Goal: Information Seeking & Learning: Find specific fact

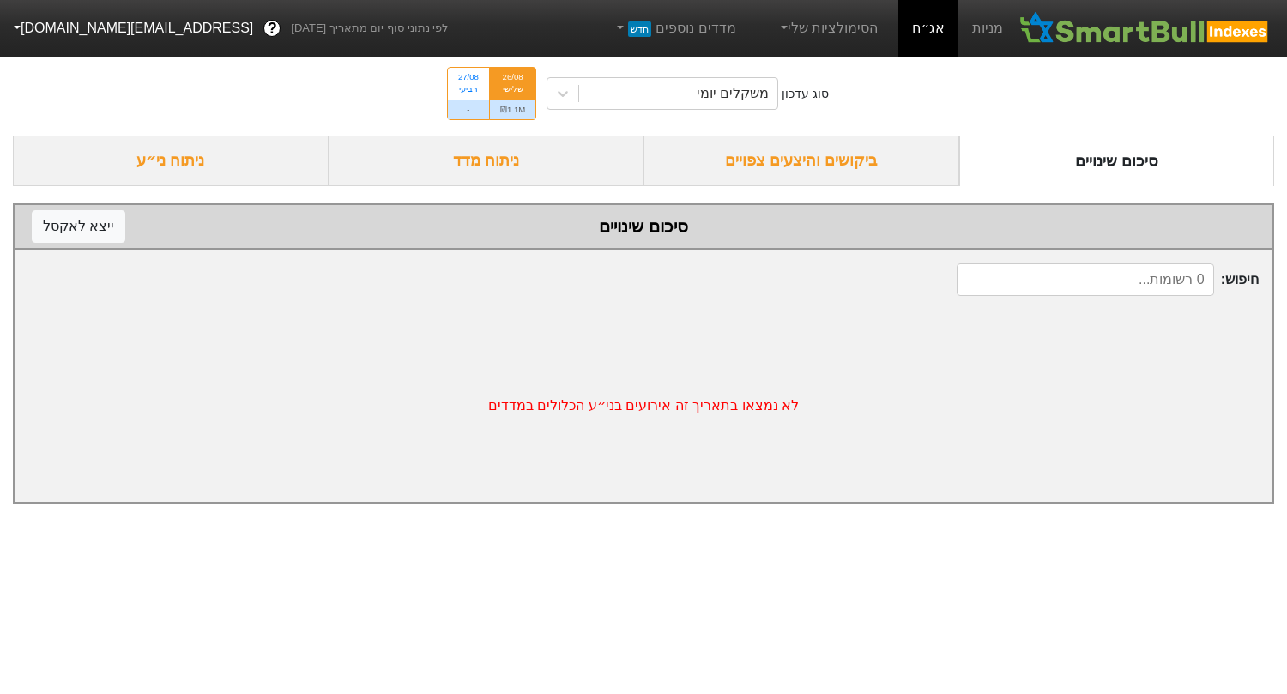
click at [856, 150] on div "ביקושים והיצעים צפויים" at bounding box center [802, 161] width 316 height 51
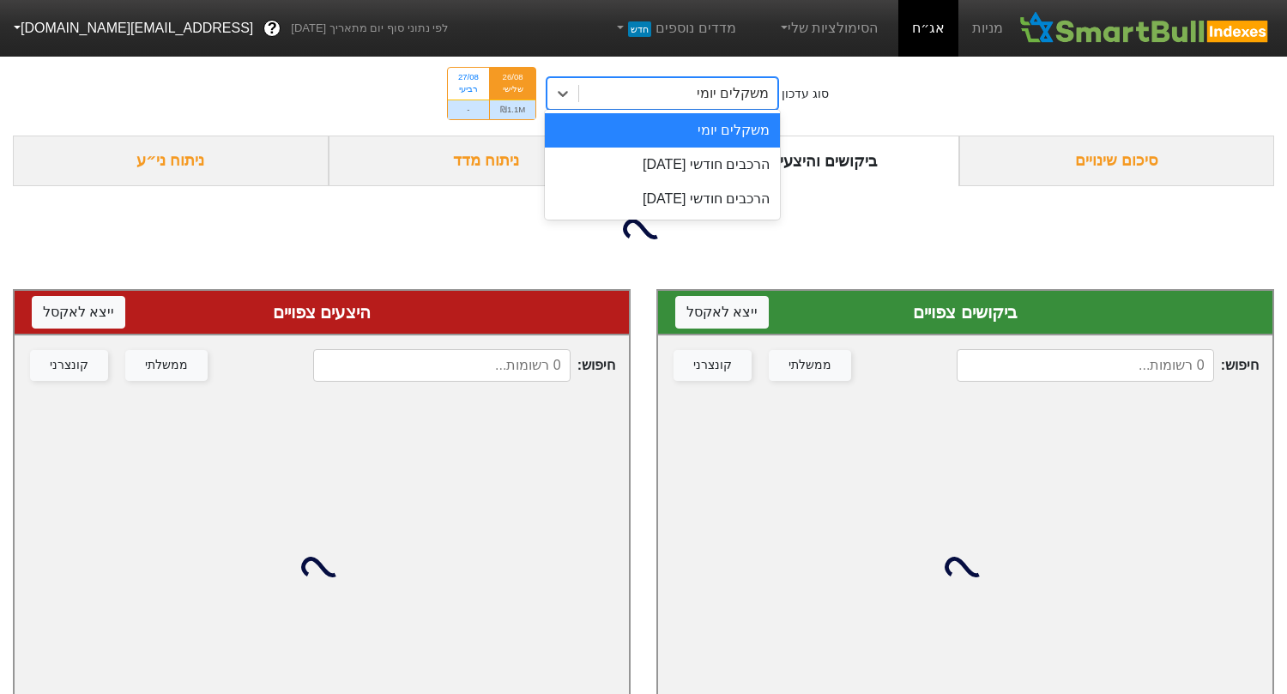
click at [674, 77] on div "משקלים יומי" at bounding box center [663, 93] width 232 height 33
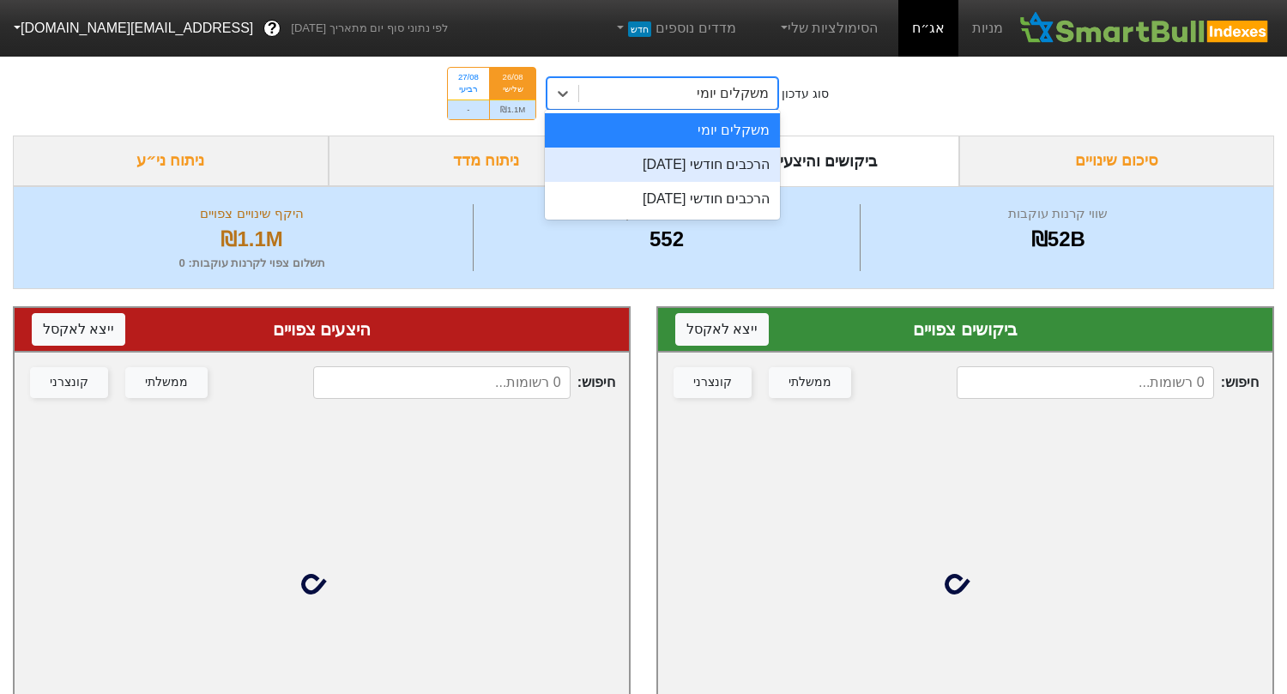
click at [673, 154] on div "הרכבים חודשי [DATE]" at bounding box center [662, 165] width 235 height 34
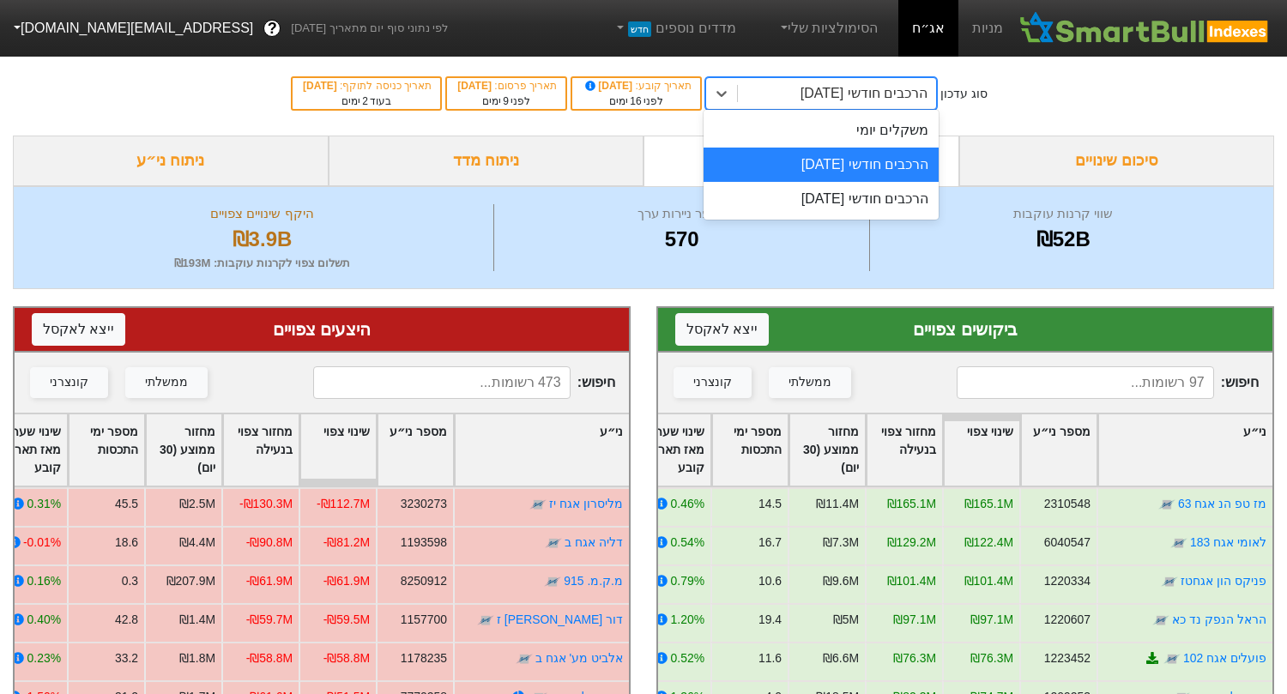
click at [788, 100] on div "הרכבים חודשי [DATE]" at bounding box center [837, 93] width 198 height 31
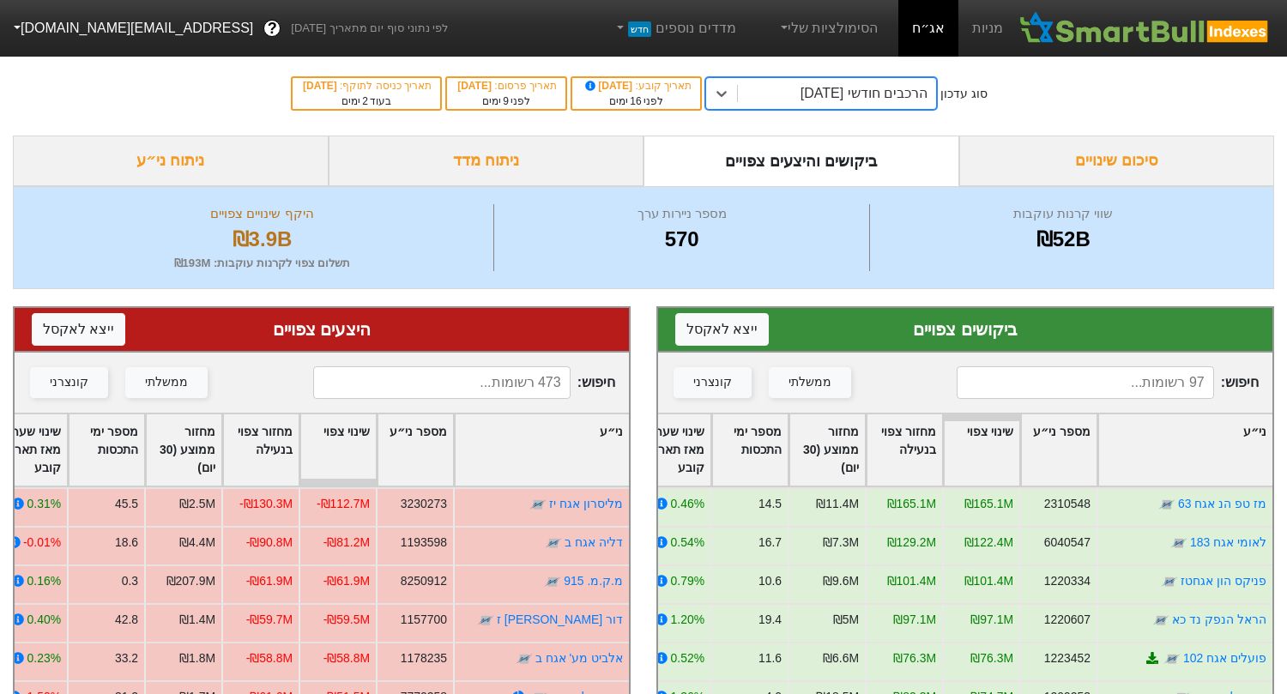
click at [788, 100] on div "הרכבים חודשי [DATE]" at bounding box center [837, 93] width 198 height 31
click at [809, 75] on div "סוג עדכון option הרכבים חודשי [DATE], selected. 0 results available. Select is …" at bounding box center [643, 93] width 1287 height 84
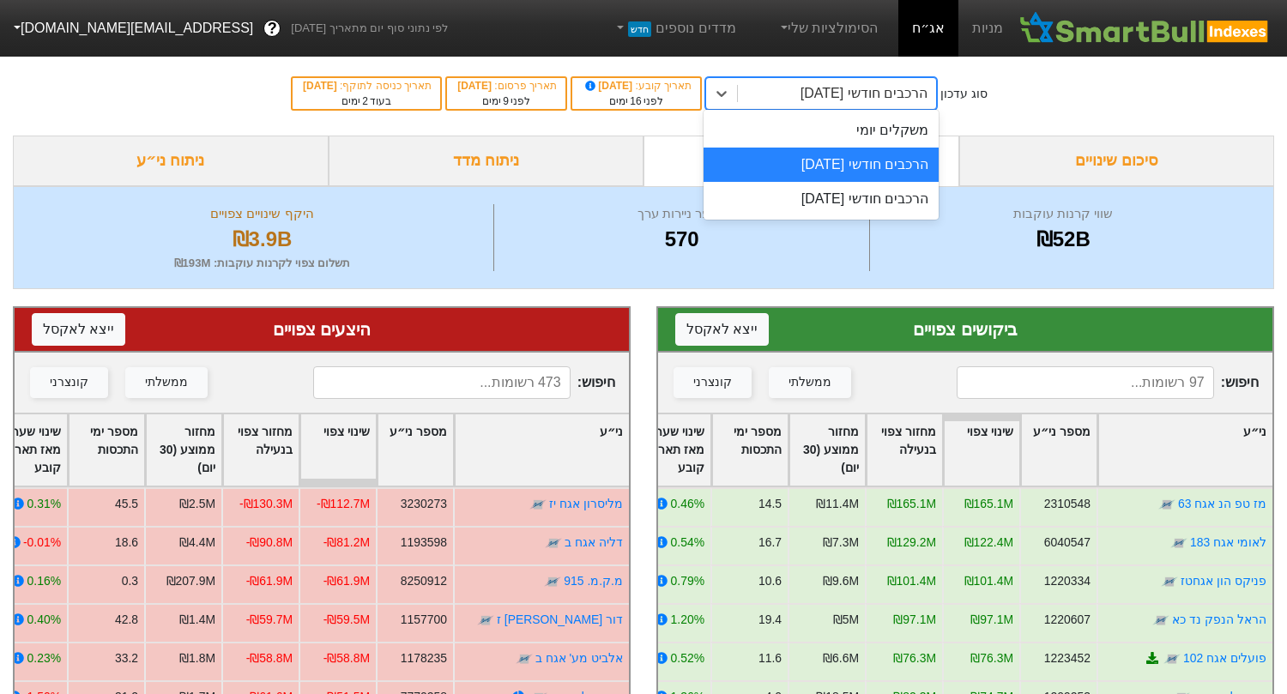
click at [807, 97] on div "הרכבים חודשי [DATE]" at bounding box center [864, 93] width 127 height 21
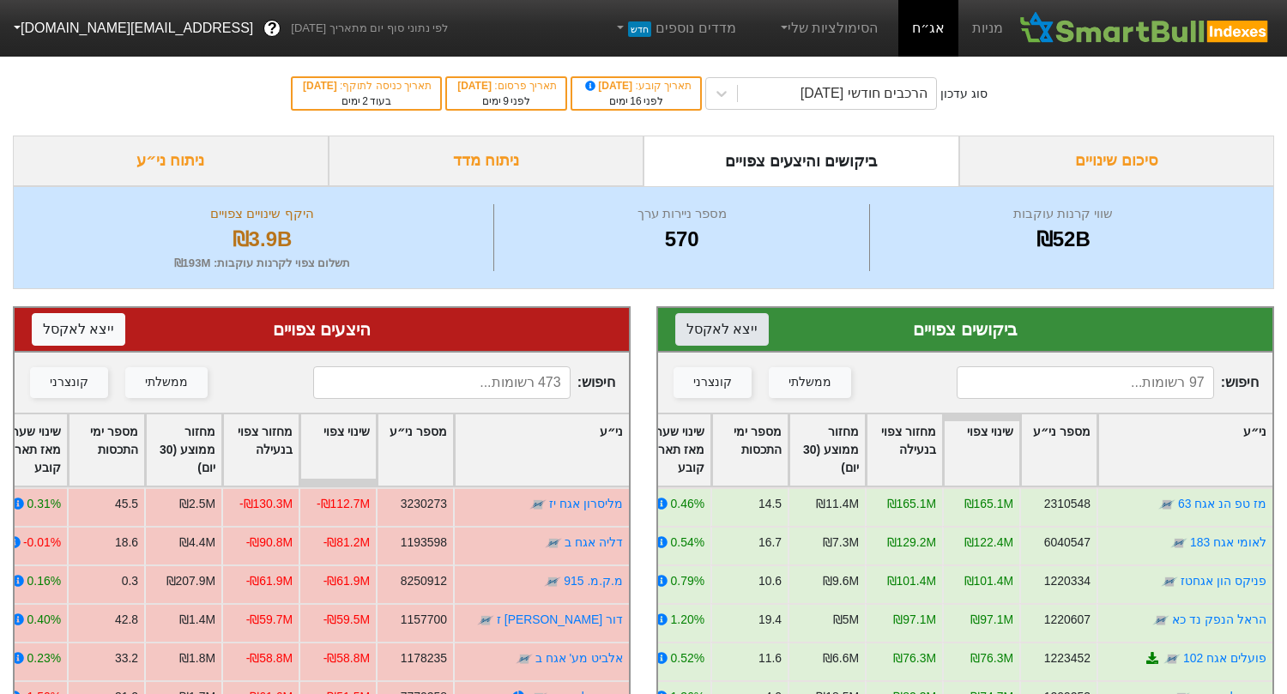
click at [699, 334] on button "ייצא ל אקסל" at bounding box center [722, 329] width 94 height 33
click at [86, 326] on button "ייצא ל אקסל" at bounding box center [79, 329] width 94 height 33
click at [845, 95] on div "הרכבים חודשי [DATE]" at bounding box center [864, 93] width 127 height 21
click at [816, 221] on div "מספר ניירות ערך" at bounding box center [682, 214] width 367 height 20
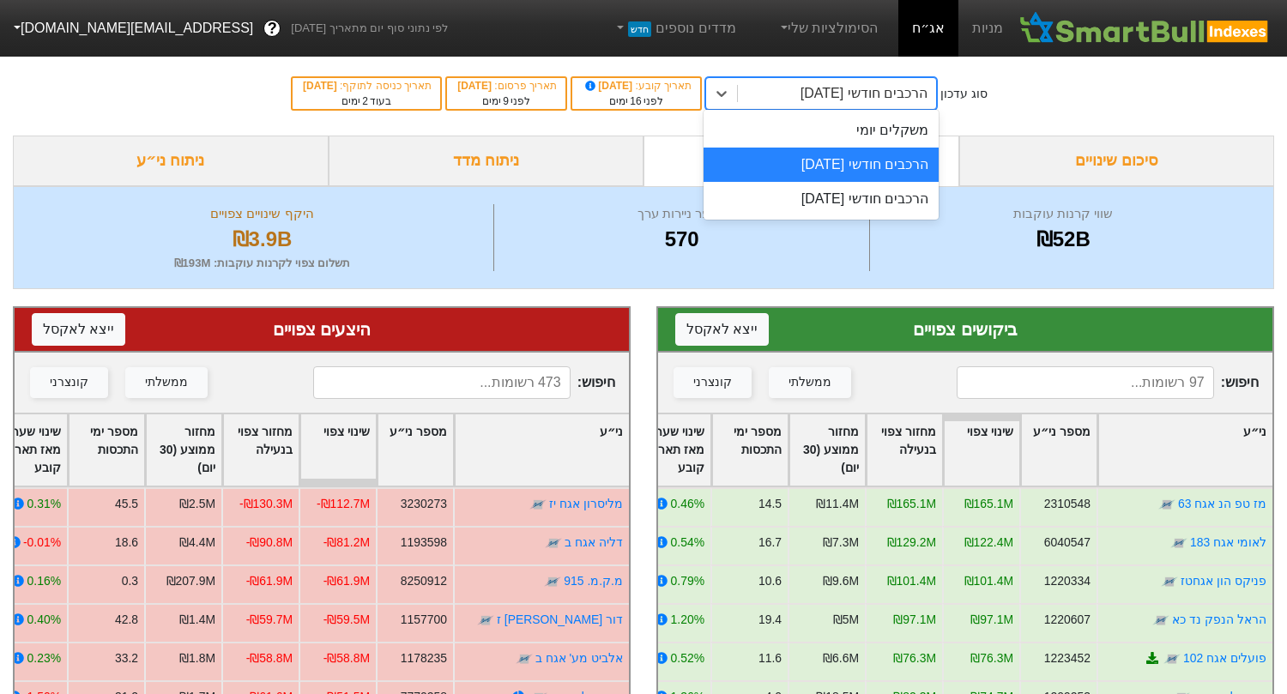
click at [803, 85] on div "הרכבים חודשי [DATE]" at bounding box center [864, 93] width 127 height 21
click at [801, 202] on div "הרכבים חודשי [DATE]" at bounding box center [821, 199] width 235 height 34
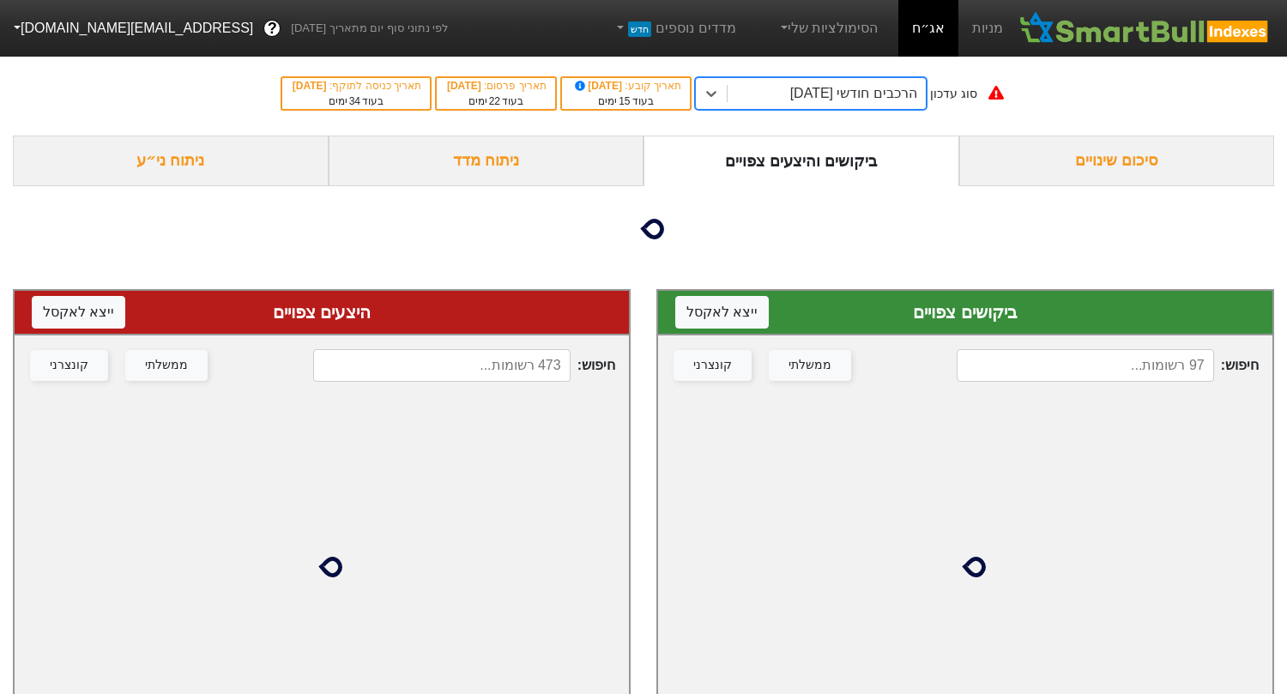
click at [1103, 366] on input at bounding box center [1085, 365] width 257 height 33
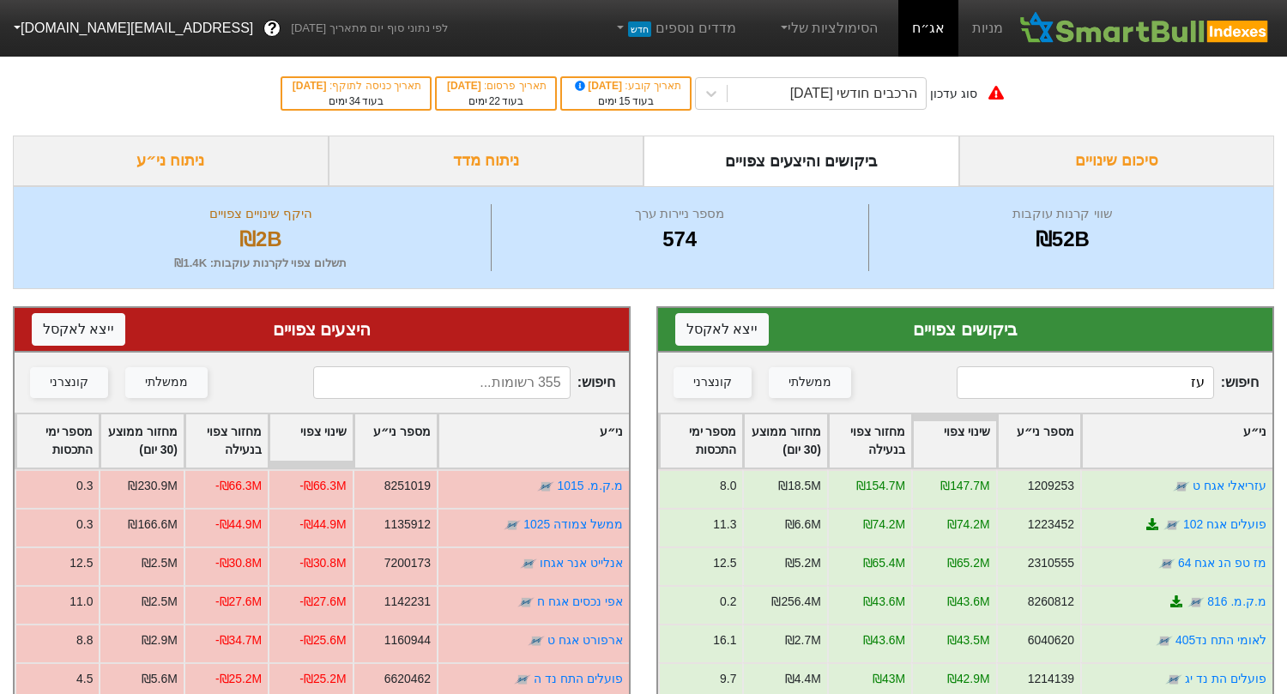
type input "עז"
click at [471, 389] on input at bounding box center [441, 382] width 257 height 33
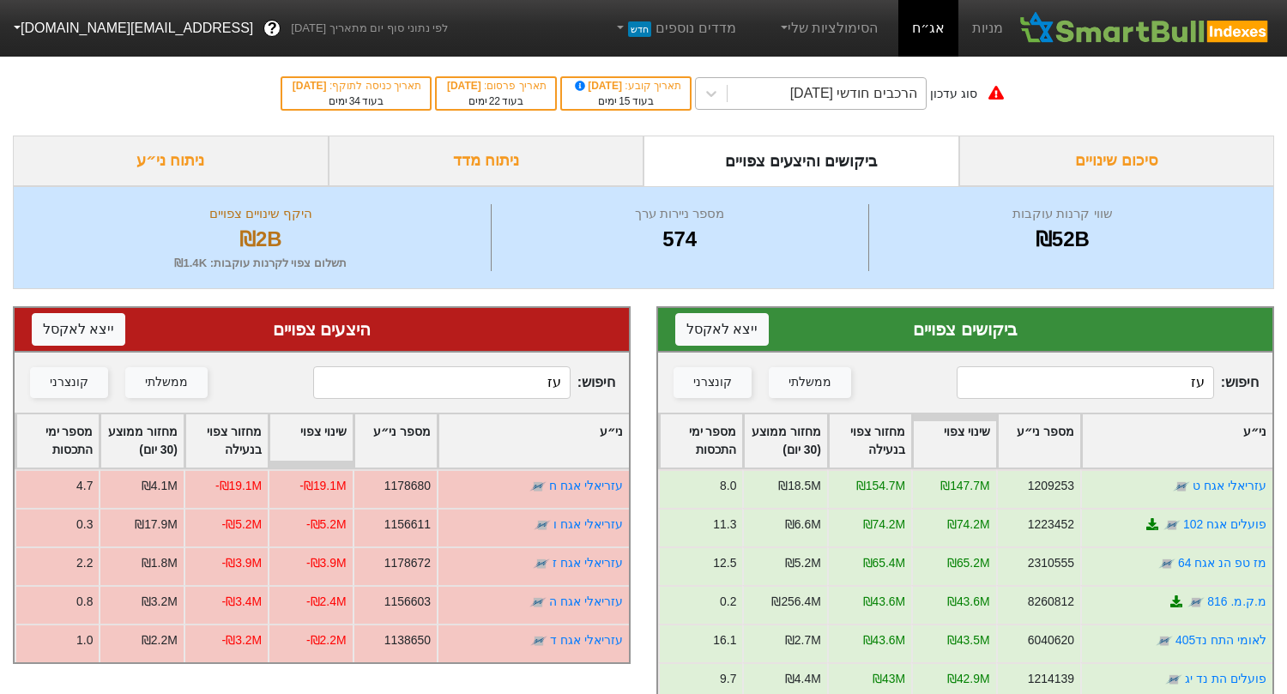
click at [843, 97] on div "הרכבים חודשי [DATE]" at bounding box center [853, 93] width 127 height 21
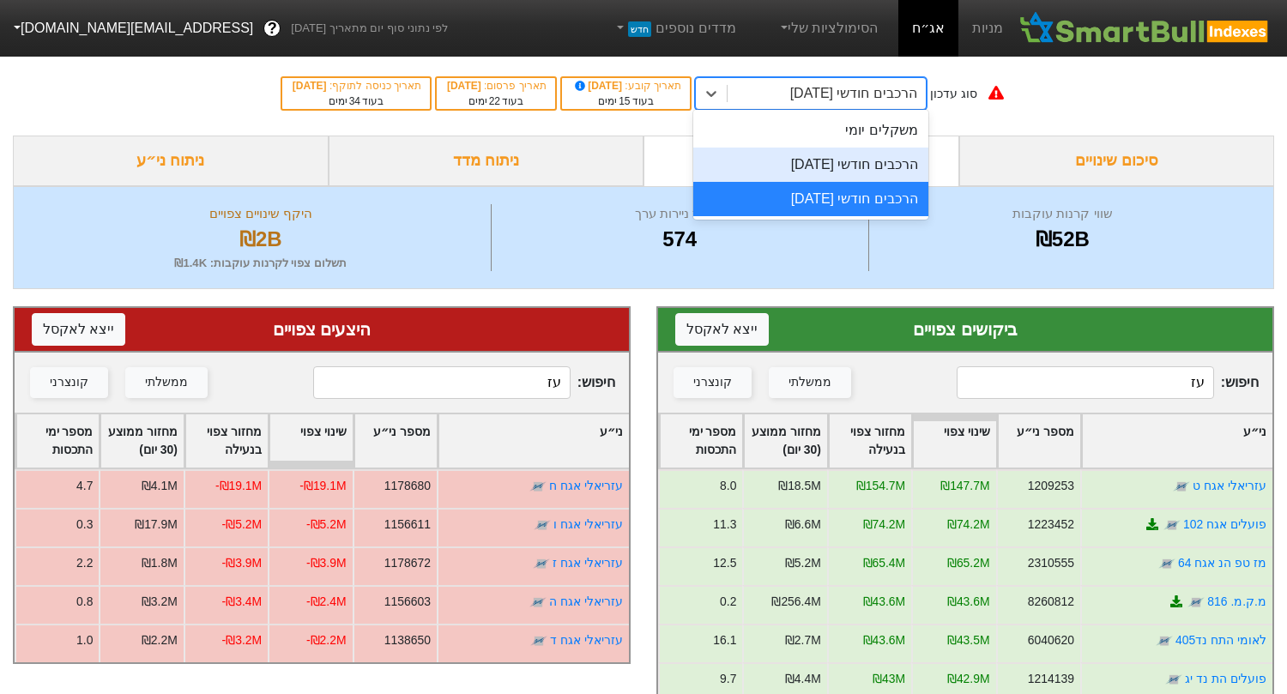
click at [783, 174] on div "הרכבים חודשי [DATE]" at bounding box center [810, 165] width 235 height 34
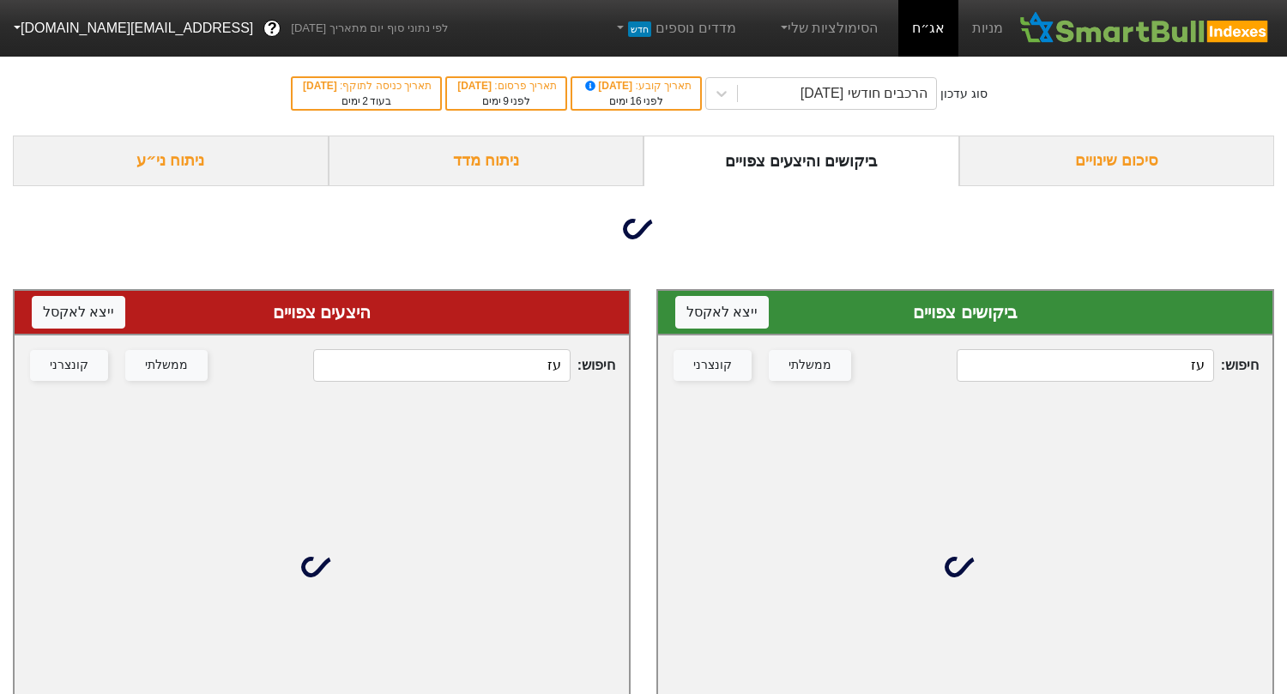
click at [499, 374] on input "עז" at bounding box center [441, 365] width 257 height 33
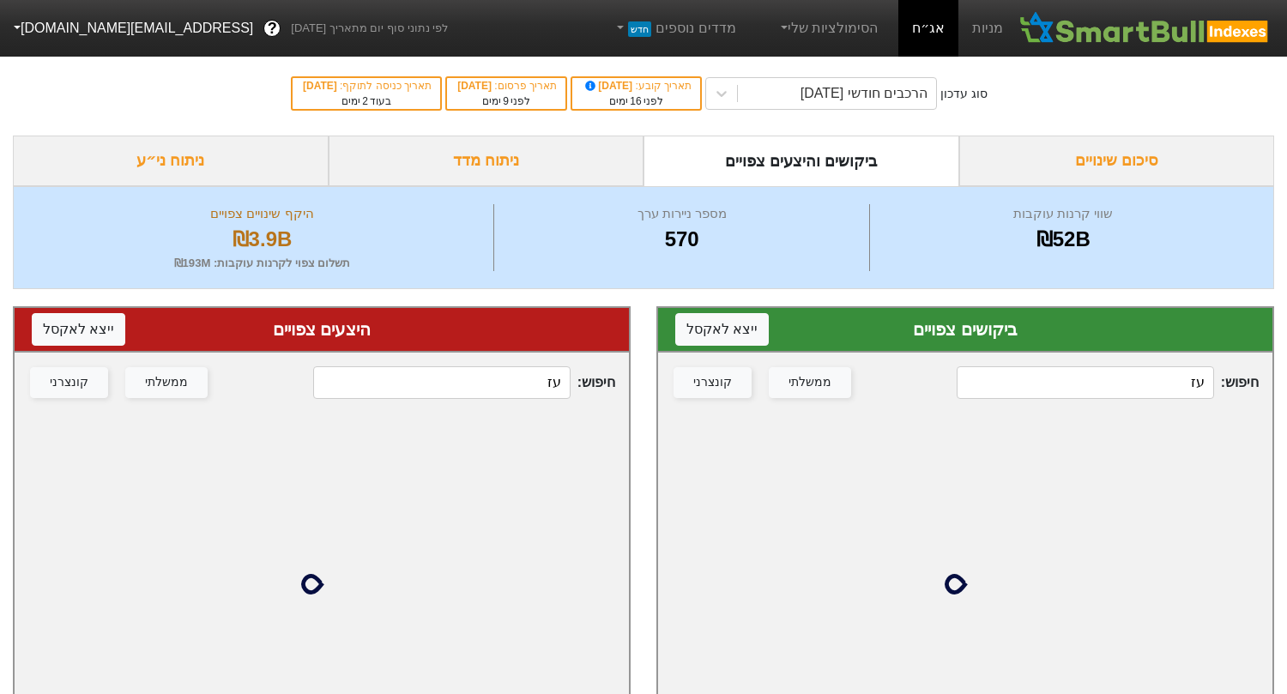
click at [499, 374] on input "עז" at bounding box center [441, 382] width 257 height 33
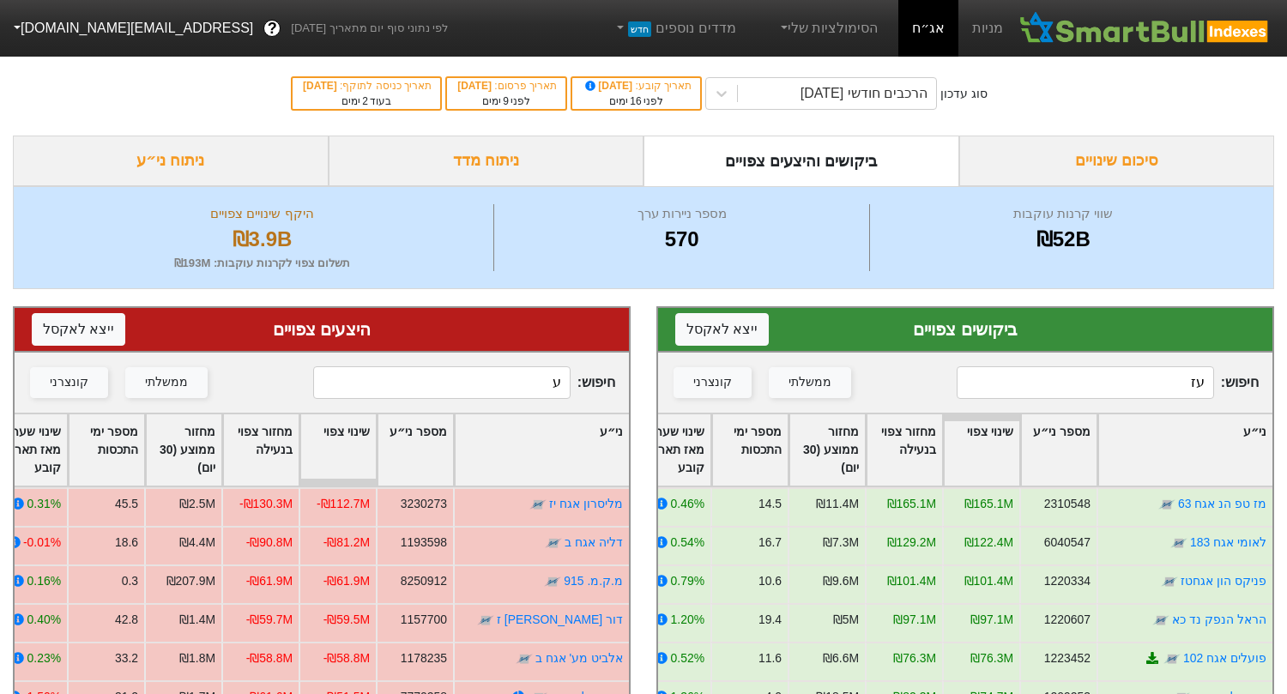
type input "עז"
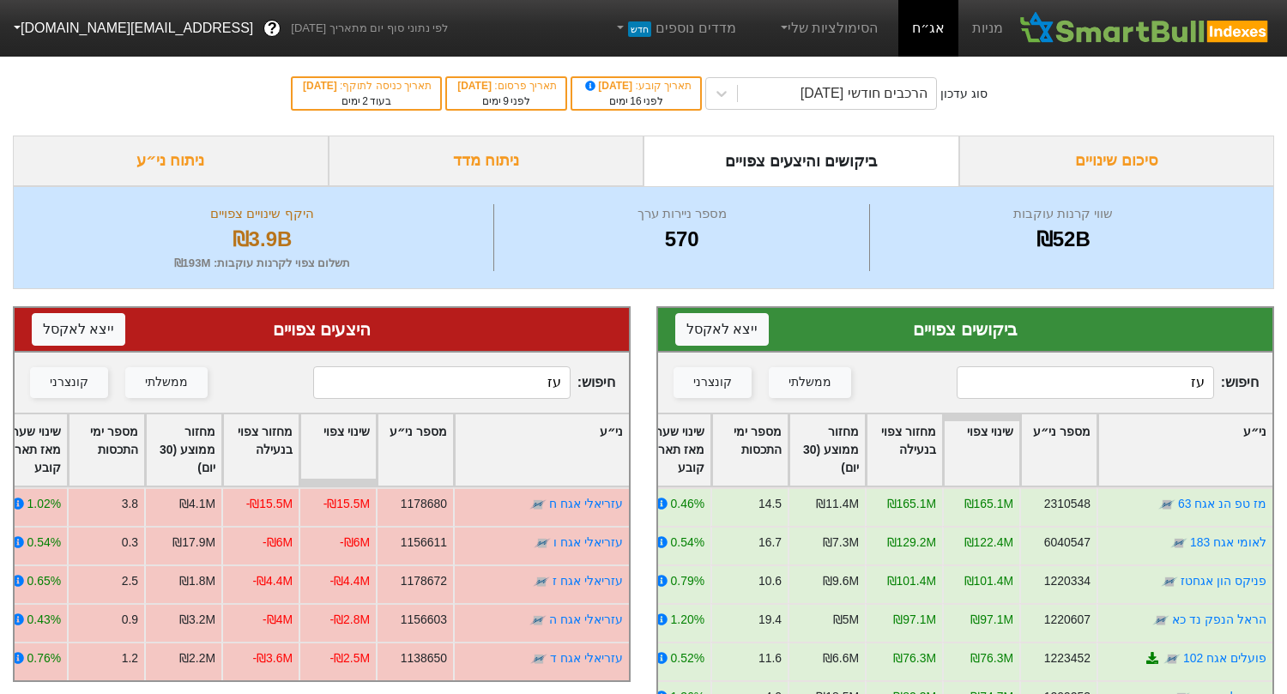
click at [1102, 385] on input "עז" at bounding box center [1085, 382] width 257 height 33
click at [822, 81] on div "הרכבים חודשי [DATE]" at bounding box center [837, 93] width 198 height 31
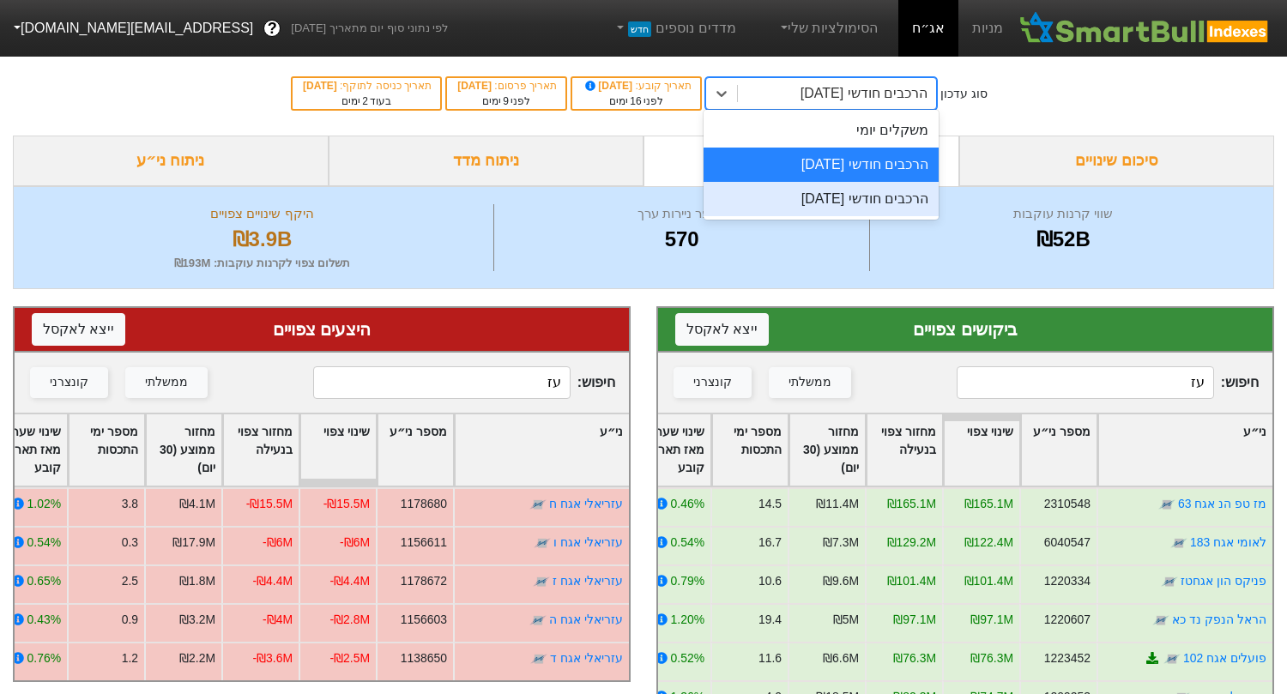
click at [814, 201] on div "הרכבים חודשי [DATE]" at bounding box center [821, 199] width 235 height 34
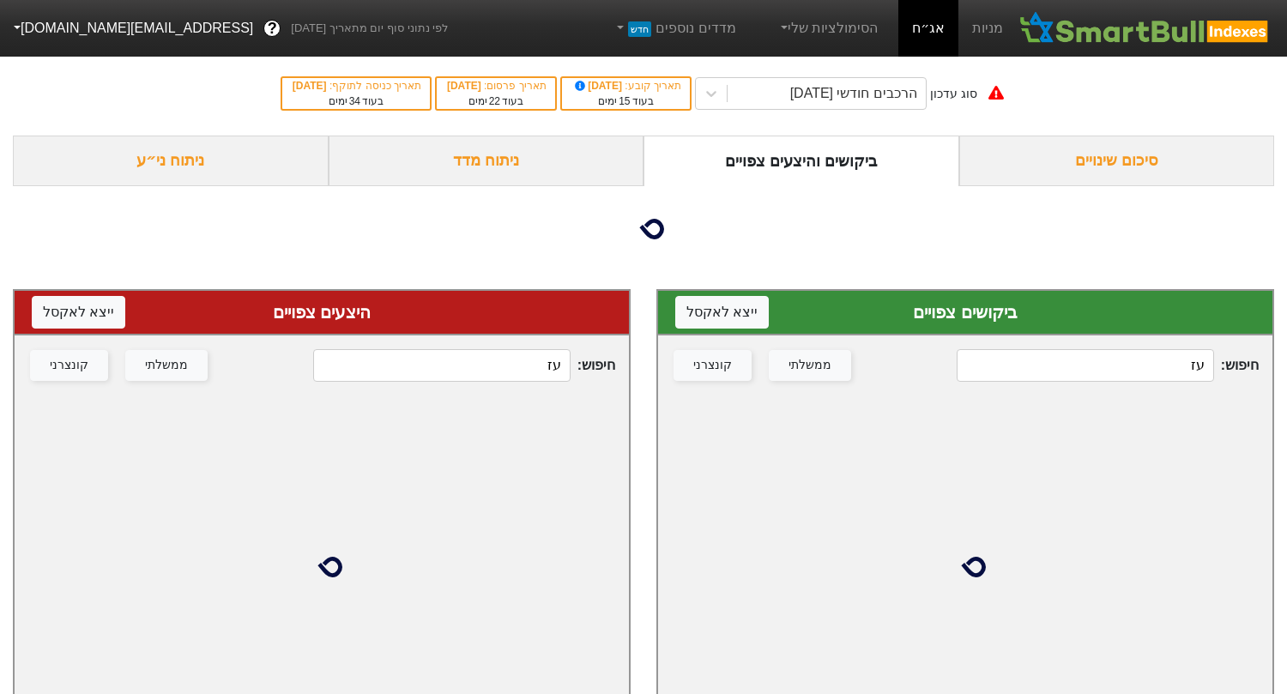
drag, startPoint x: 1120, startPoint y: 372, endPoint x: 1255, endPoint y: 371, distance: 135.6
click at [1255, 372] on span "חיפוש : עז" at bounding box center [1108, 365] width 302 height 33
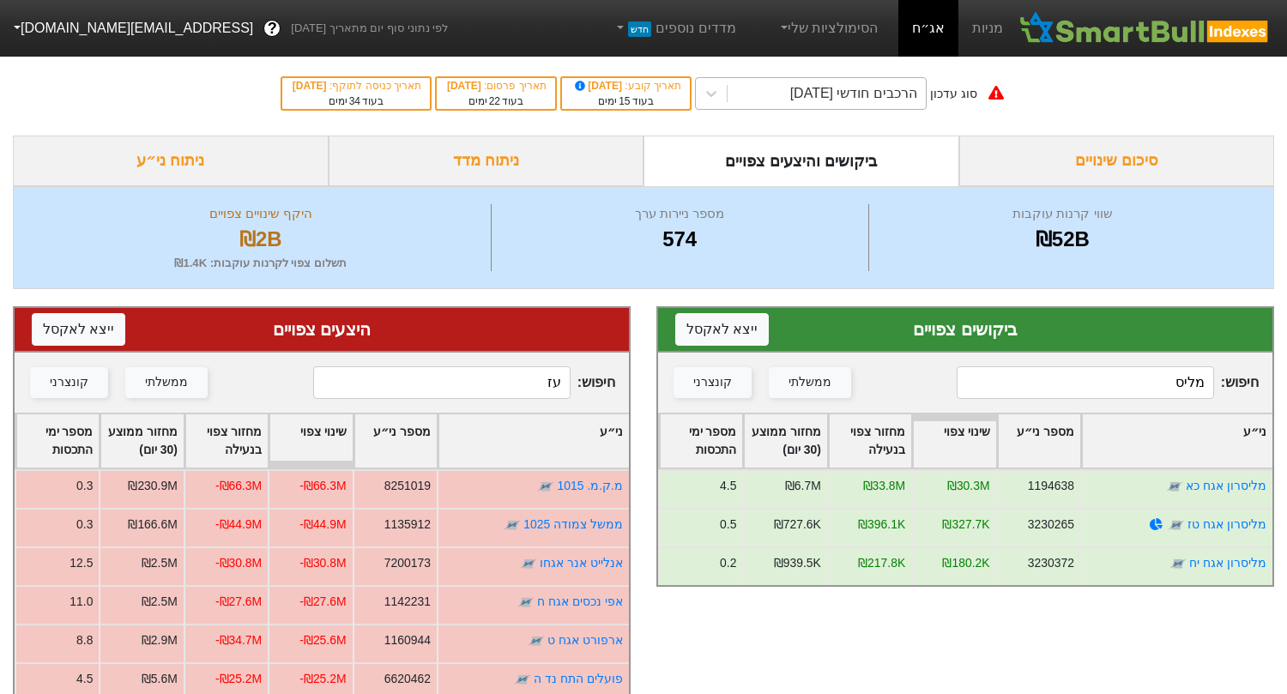
click at [827, 100] on div "הרכבים חודשי [DATE]" at bounding box center [853, 93] width 127 height 21
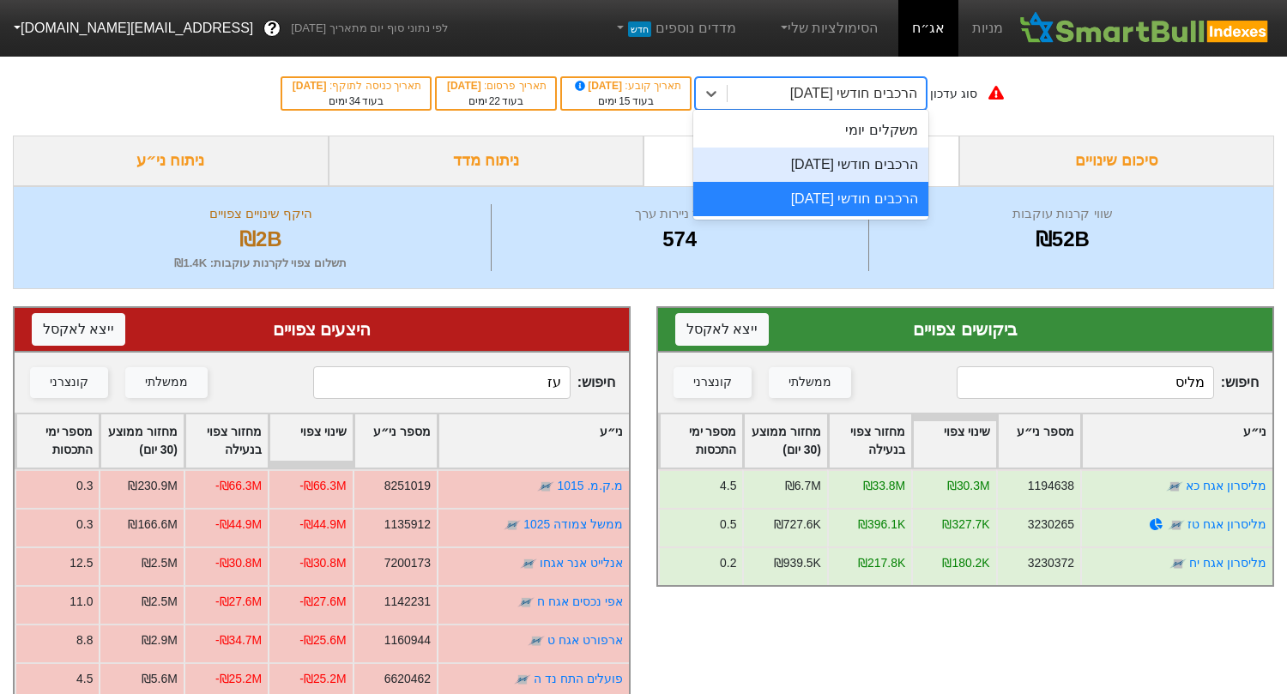
click at [822, 165] on div "הרכבים חודשי [DATE]" at bounding box center [810, 165] width 235 height 34
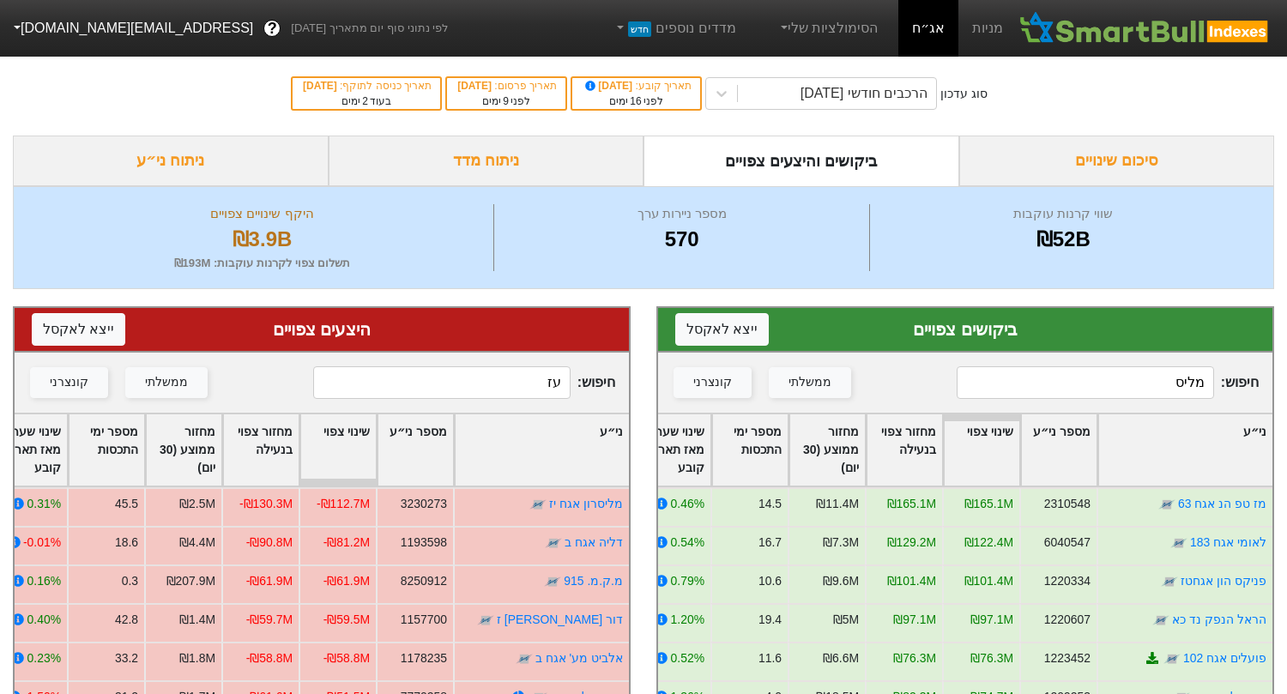
drag, startPoint x: 1110, startPoint y: 388, endPoint x: 1215, endPoint y: 386, distance: 105.6
click at [1215, 386] on span "חיפוש : מליס" at bounding box center [1108, 382] width 302 height 33
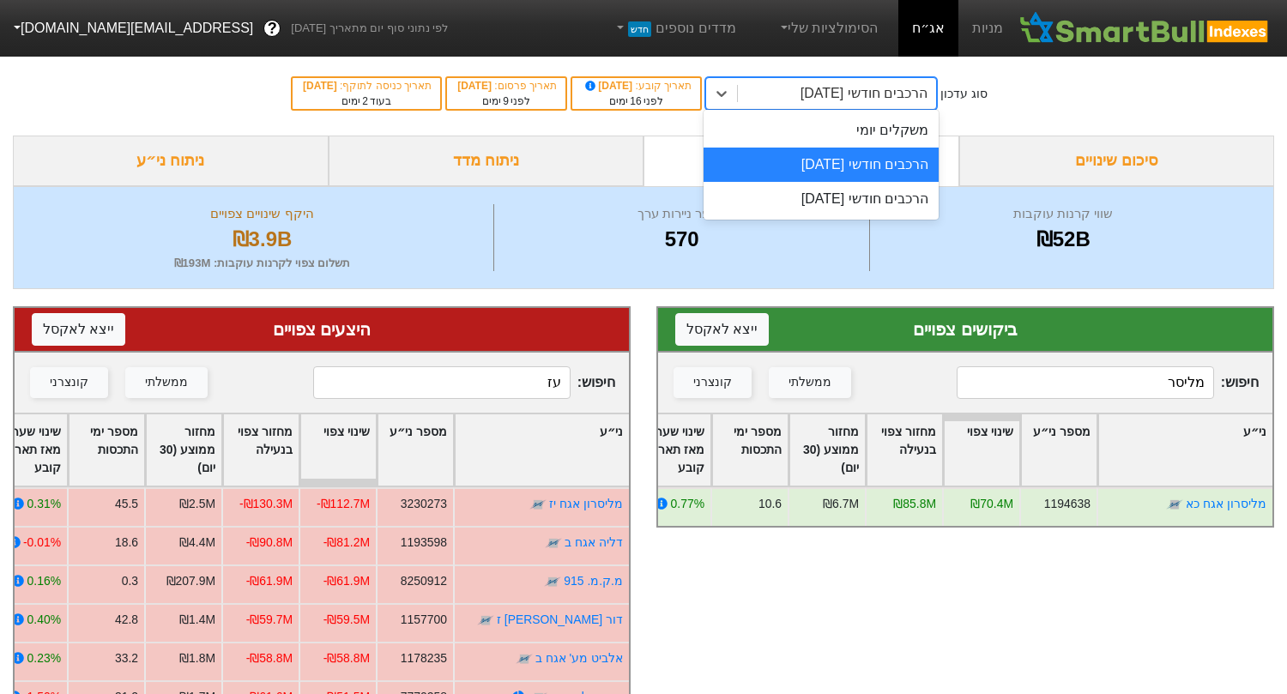
click at [879, 100] on div "הרכבים חודשי [DATE]" at bounding box center [864, 93] width 127 height 21
click at [847, 195] on div "הרכבים חודשי [DATE]" at bounding box center [821, 199] width 235 height 34
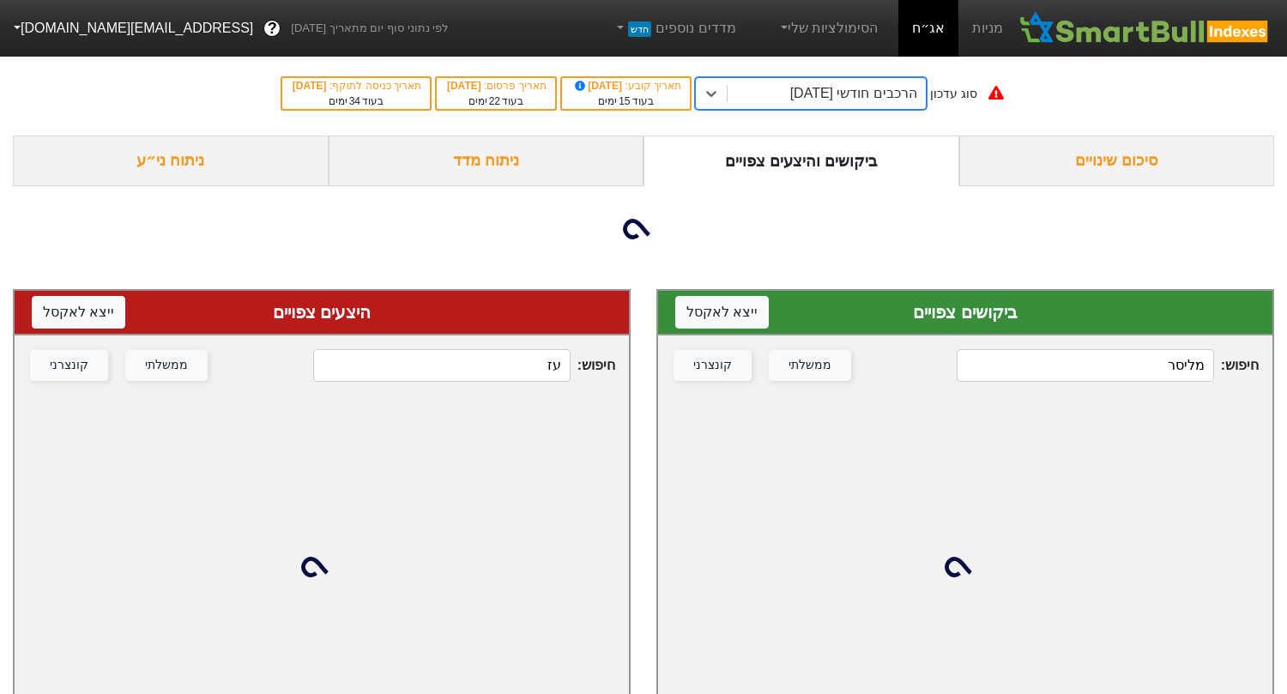
click at [1115, 378] on input "מליסר" at bounding box center [1085, 365] width 257 height 33
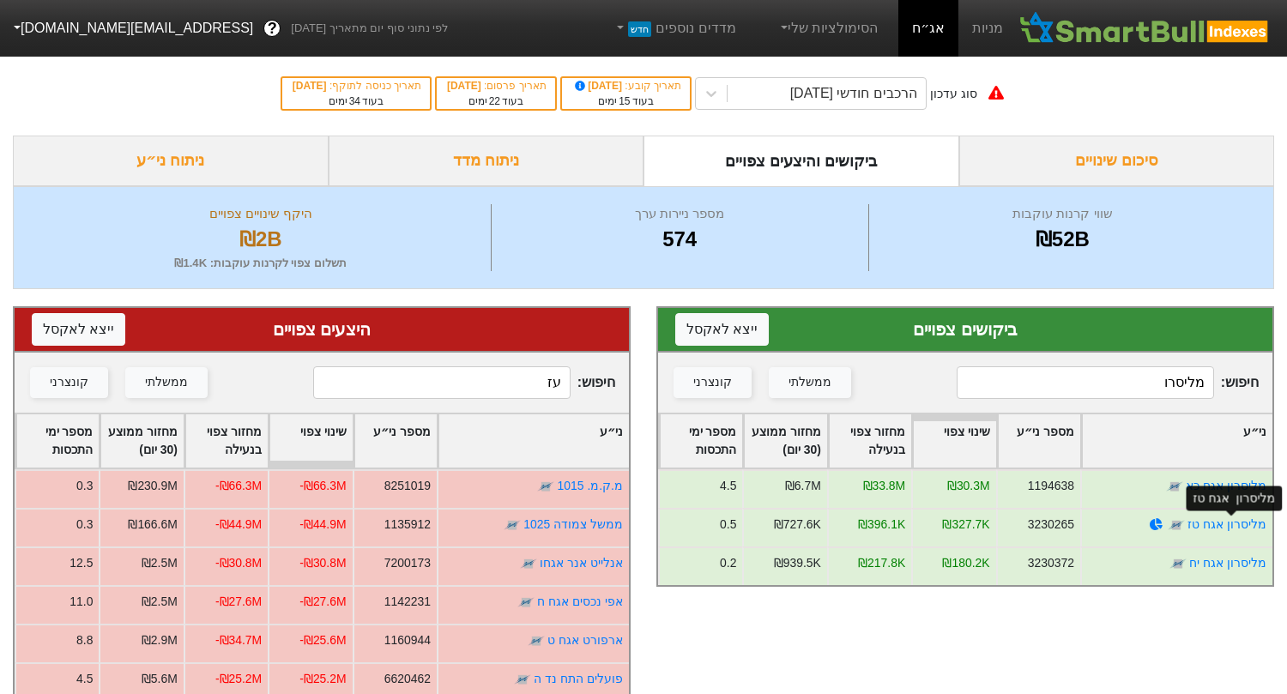
type input "מליסרו"
click at [1219, 481] on div "מליסרון אגח טז" at bounding box center [1235, 499] width 96 height 36
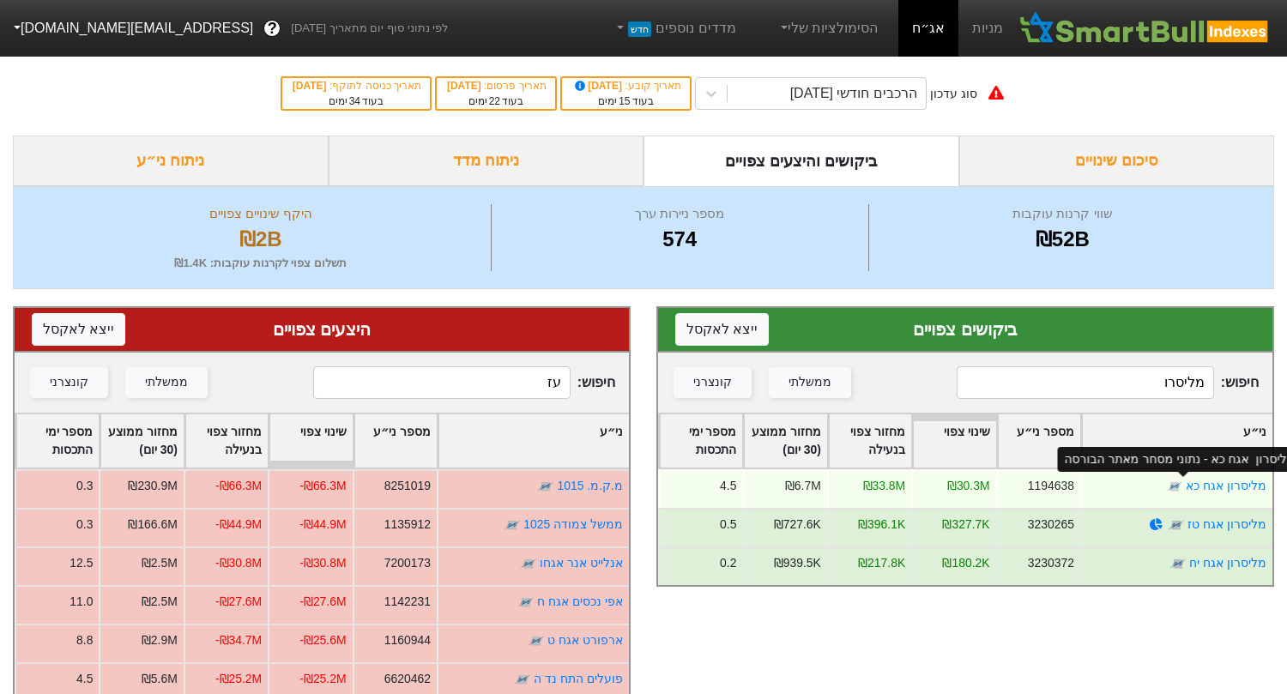
click at [1141, 452] on div "מליסרון אגח כא - נתוני מסחר מאתר הבורסה" at bounding box center [1180, 460] width 231 height 18
click at [1207, 484] on link "מליסרון אגח כא" at bounding box center [1226, 486] width 81 height 14
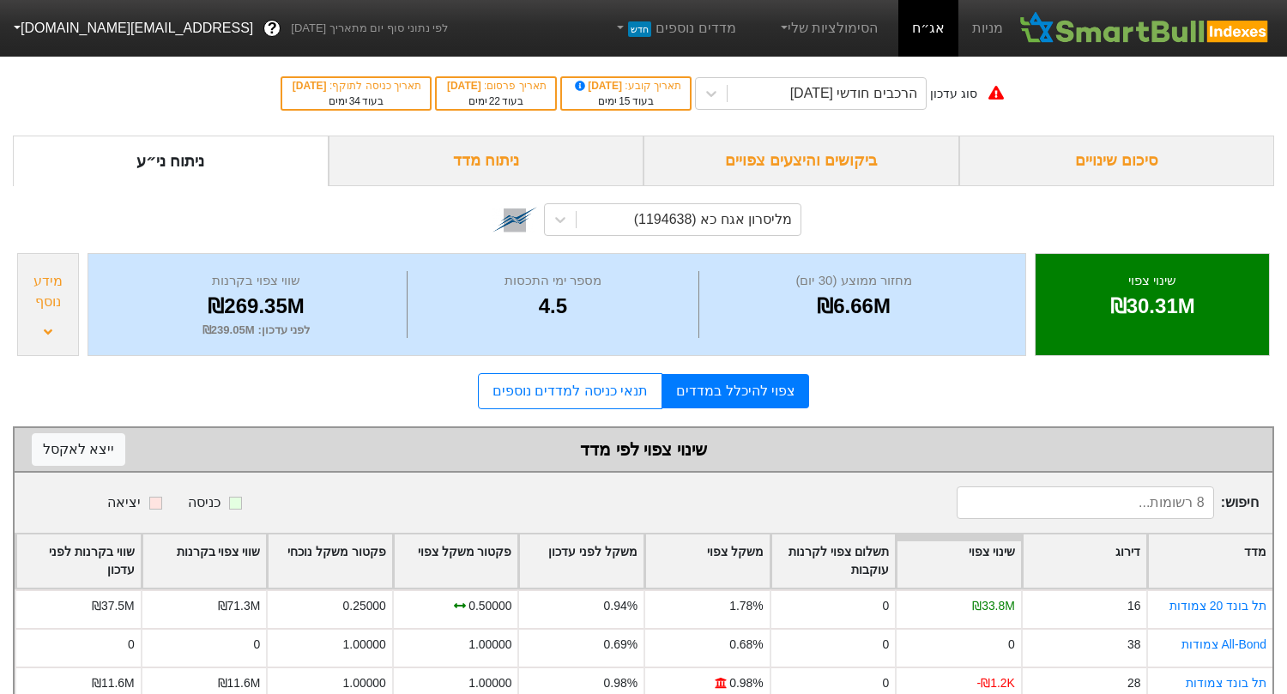
click at [839, 170] on div "ביקושים והיצעים צפויים" at bounding box center [802, 161] width 316 height 51
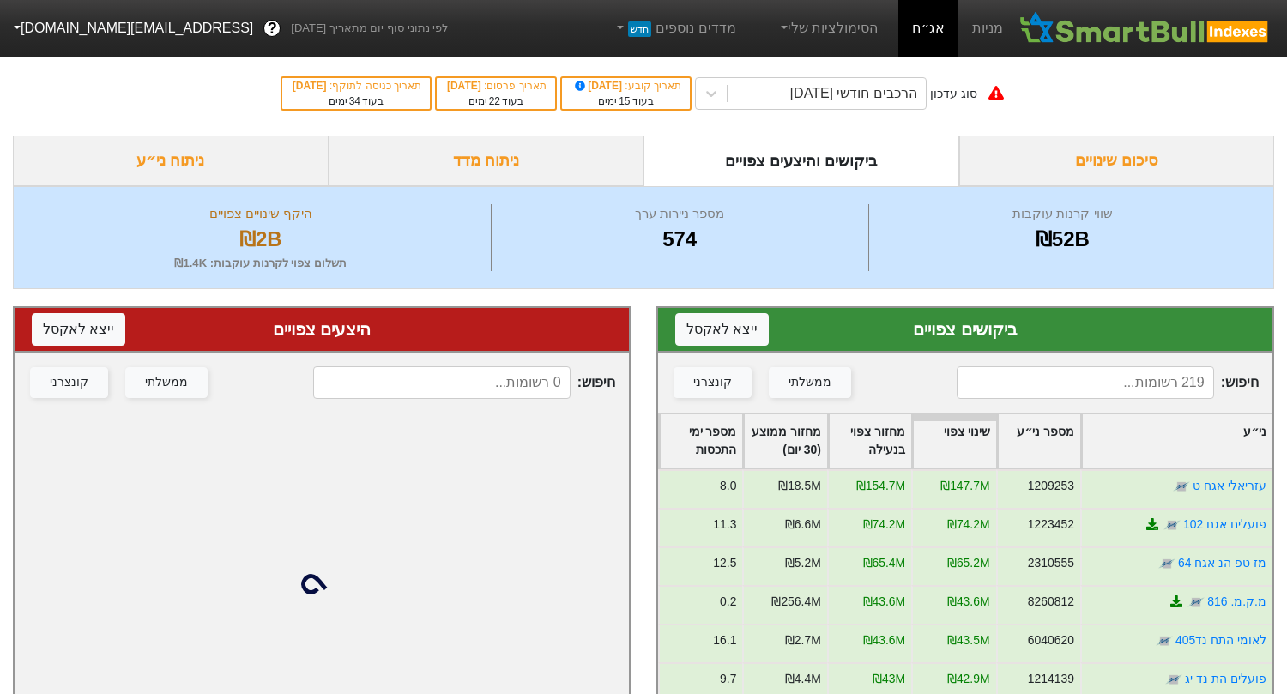
click at [1098, 408] on div "חיפוש : ממשלתי קונצרני" at bounding box center [965, 383] width 614 height 60
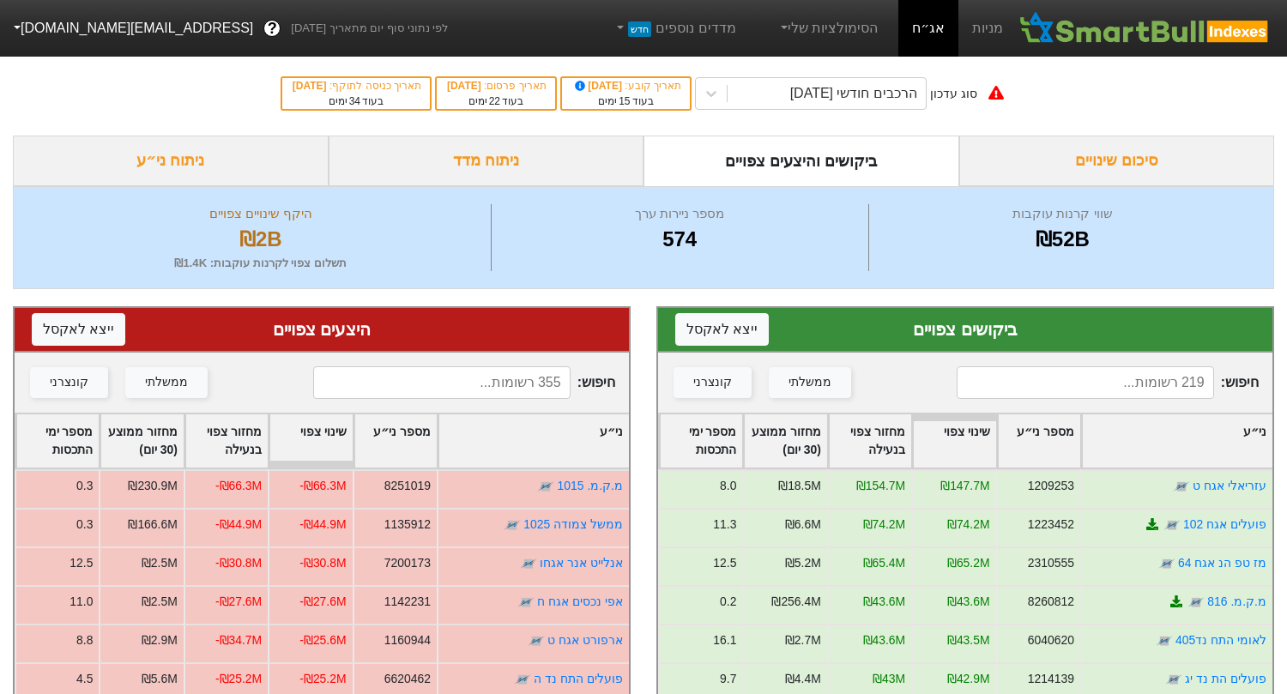
click at [1098, 381] on input at bounding box center [1085, 382] width 257 height 33
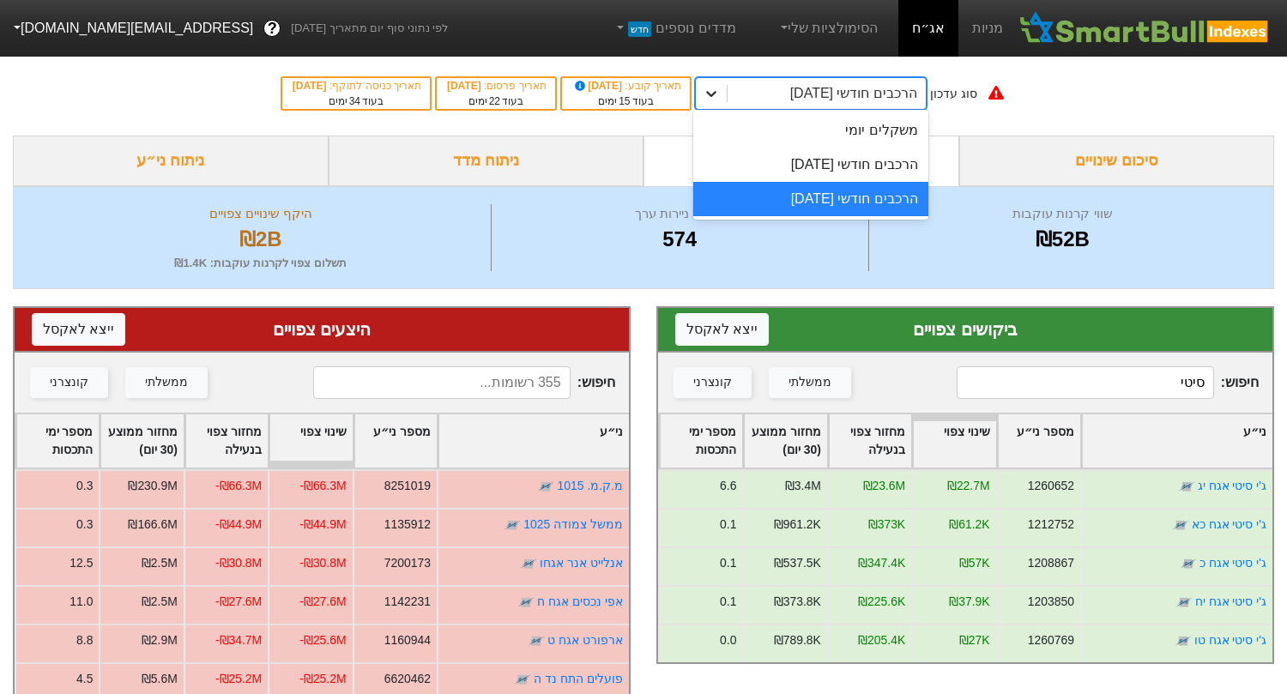
click at [727, 106] on div at bounding box center [711, 93] width 31 height 31
click at [837, 168] on div "הרכבים חודשי [DATE]" at bounding box center [810, 165] width 235 height 34
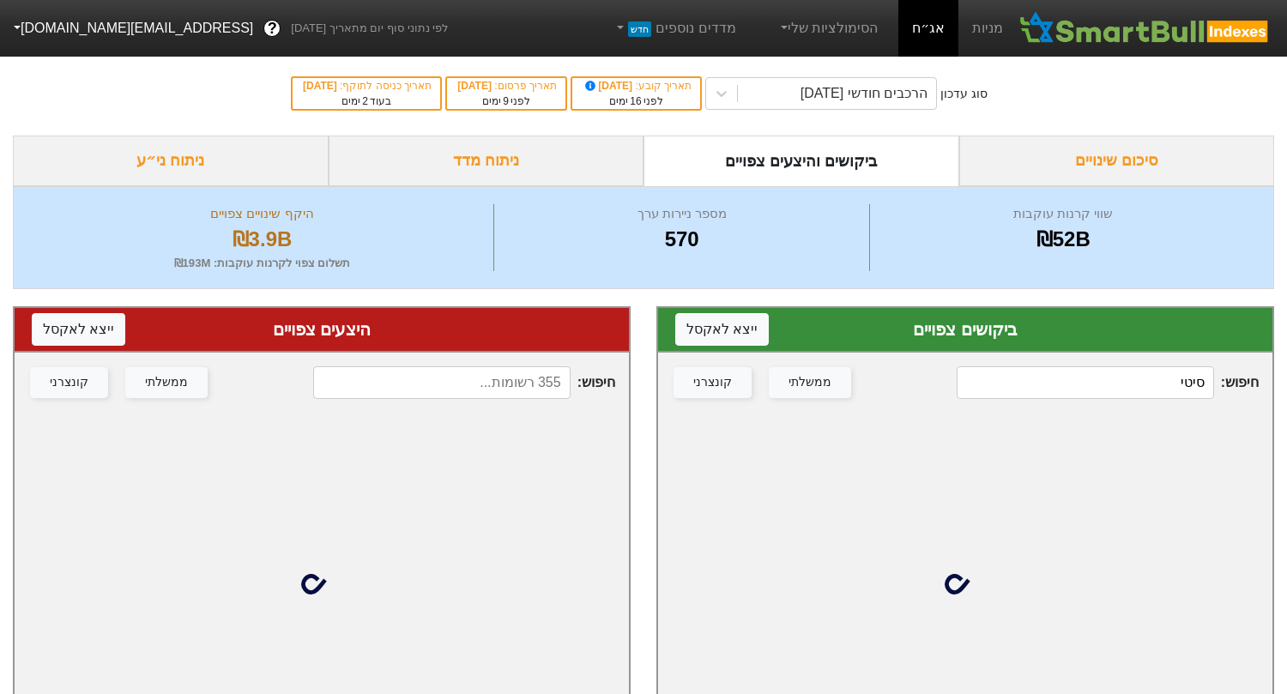
click at [1099, 360] on div "חיפוש : סיטי ממשלתי קונצרני" at bounding box center [965, 383] width 614 height 60
click at [1098, 377] on input "סיטי" at bounding box center [1085, 382] width 257 height 33
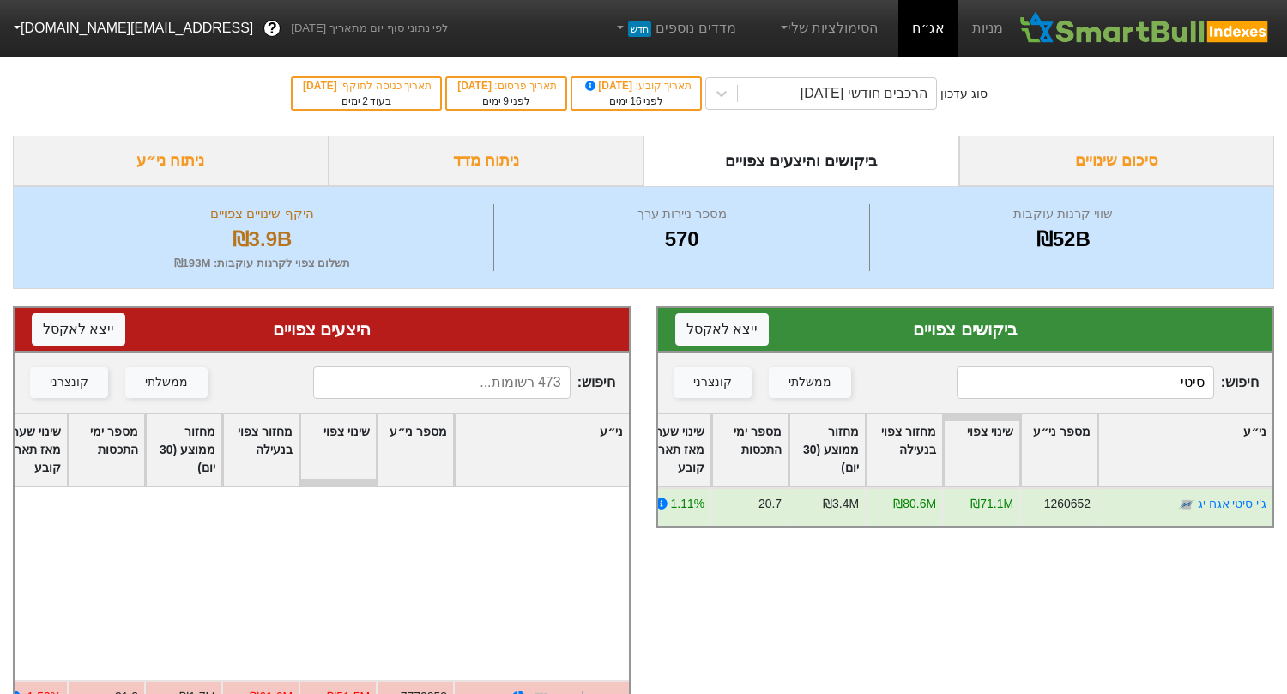
scroll to position [257, 0]
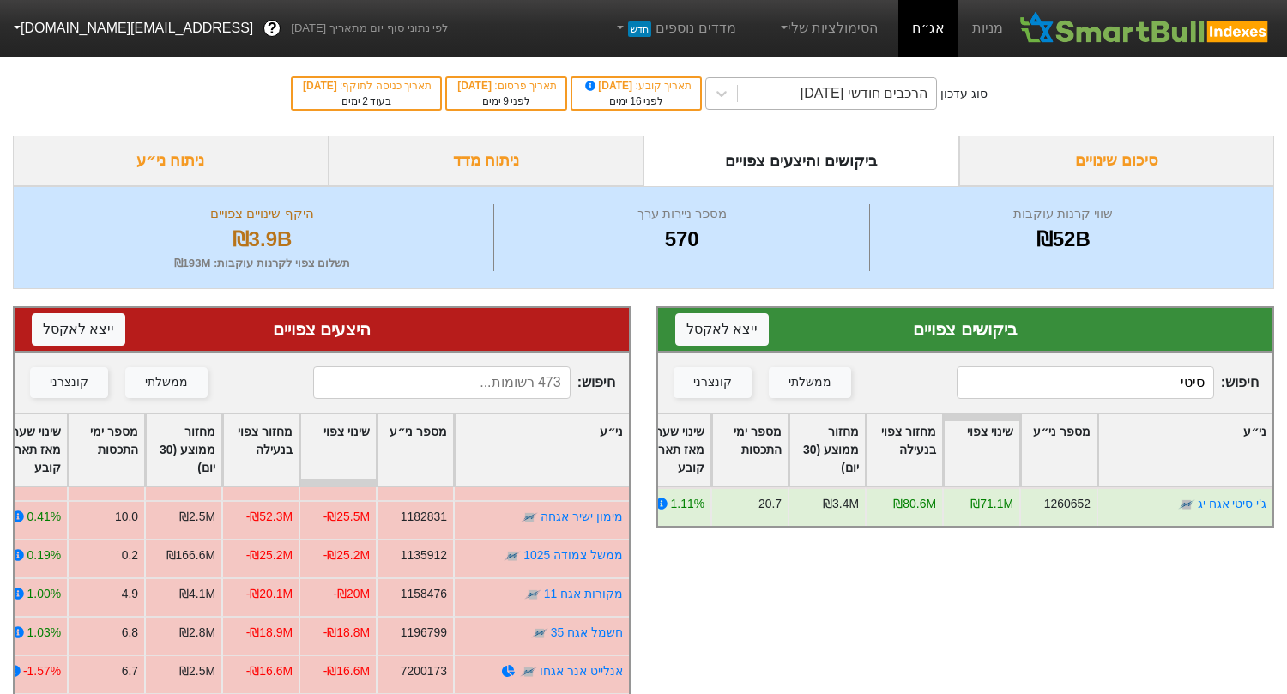
click at [822, 96] on div "הרכבים חודשי [DATE]" at bounding box center [864, 93] width 127 height 21
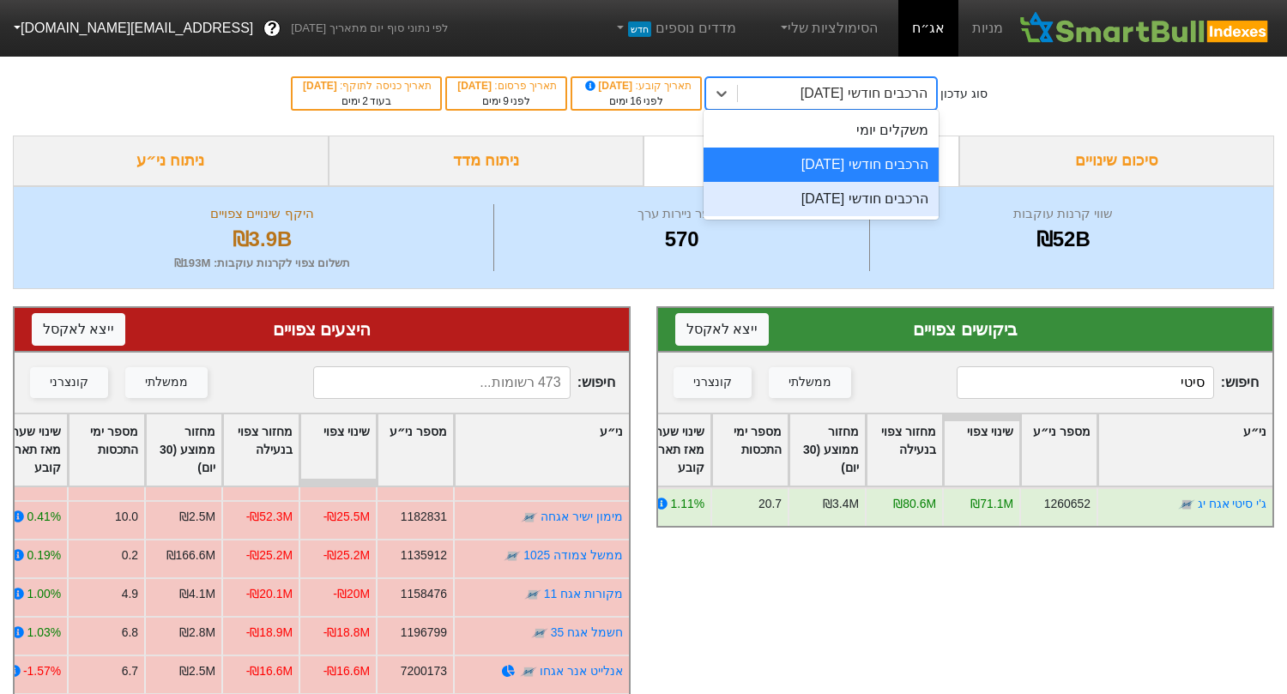
click at [822, 205] on div "הרכבים חודשי [DATE]" at bounding box center [821, 199] width 235 height 34
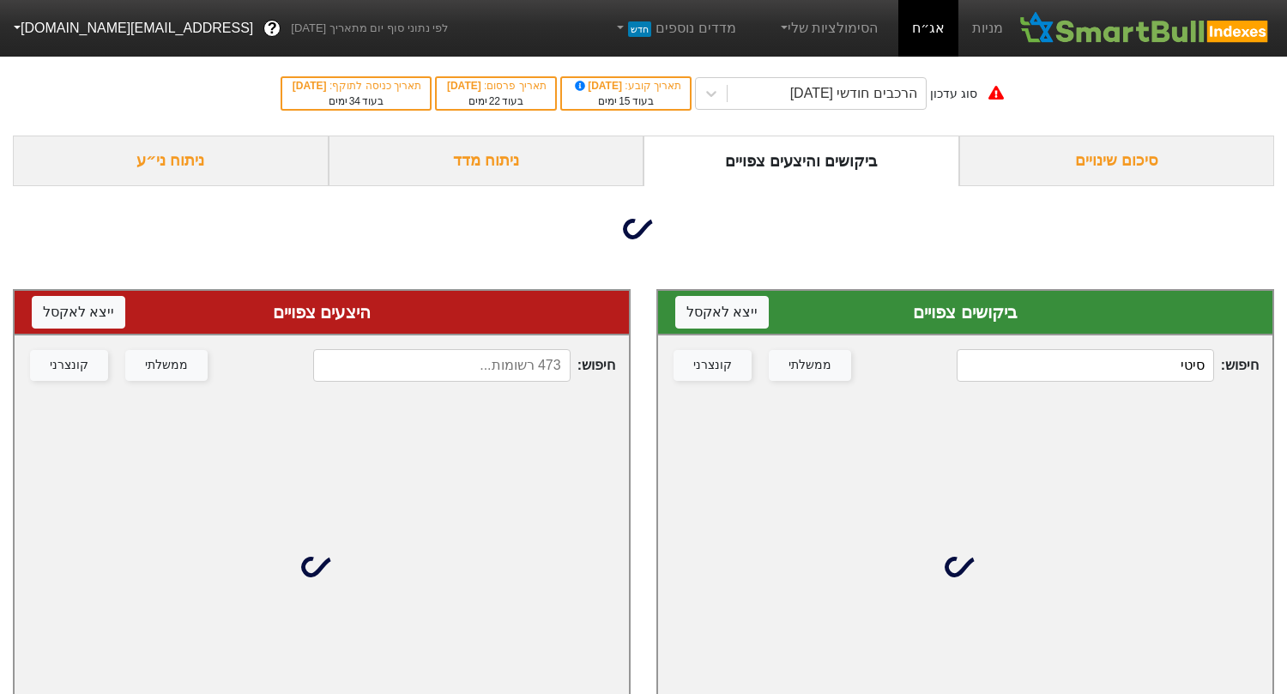
drag, startPoint x: 1159, startPoint y: 380, endPoint x: 1297, endPoint y: 384, distance: 137.3
click at [1286, 384] on html "מניות אג״ח הסימולציות שלי מדדים נוספים חדש לפי נתוני סוף יום מתאריך [DATE] ? [E…" at bounding box center [643, 379] width 1287 height 758
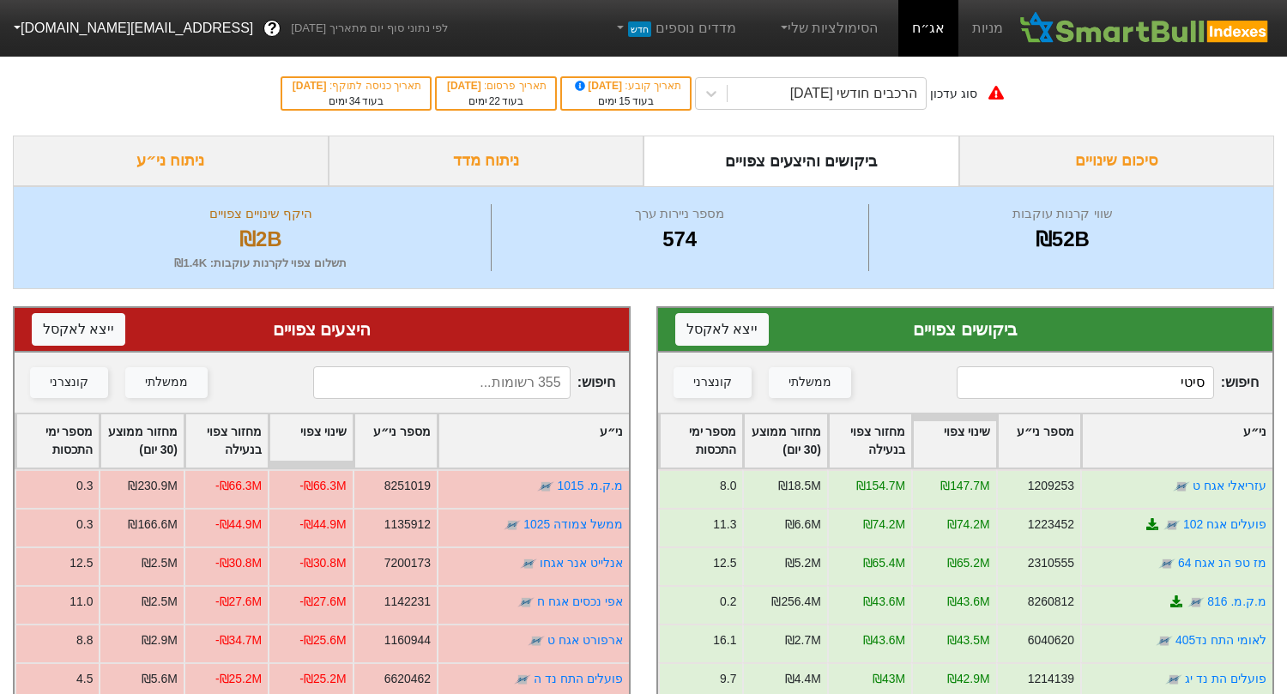
drag, startPoint x: 1174, startPoint y: 368, endPoint x: 1219, endPoint y: 372, distance: 44.8
click at [1219, 372] on span "חיפוש : סיטי" at bounding box center [1108, 382] width 302 height 33
click at [1162, 386] on input "סיטי" at bounding box center [1085, 382] width 257 height 33
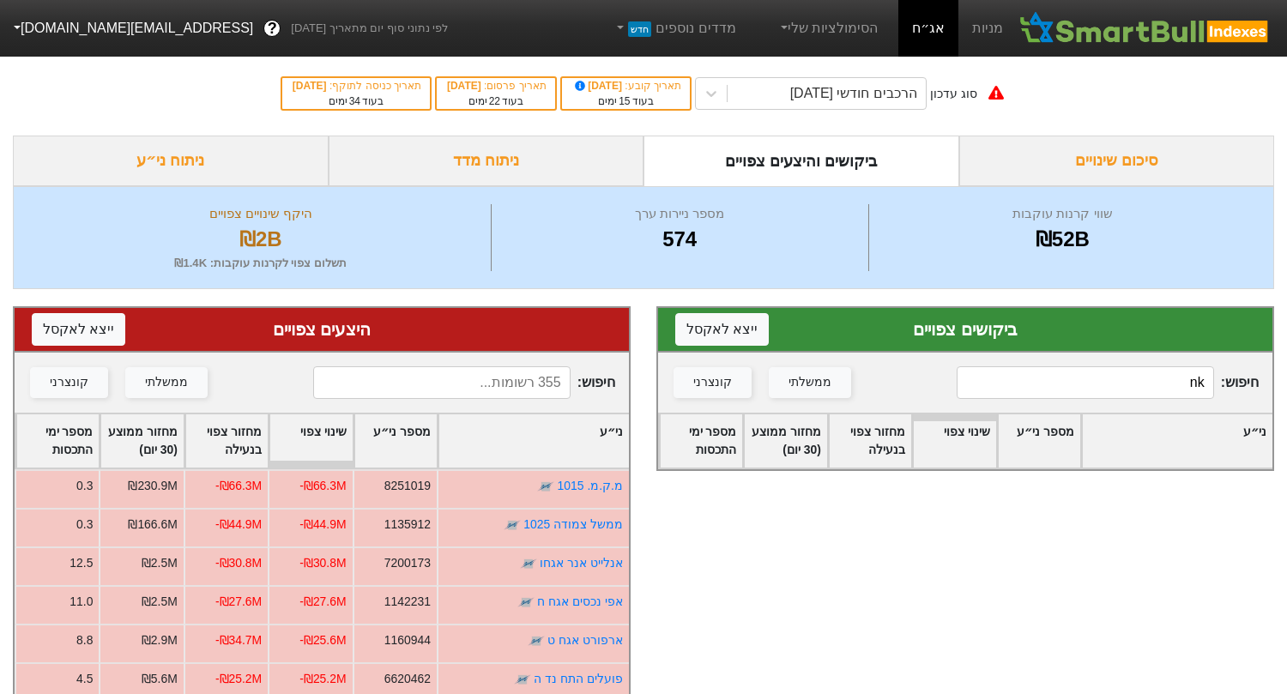
type input "n"
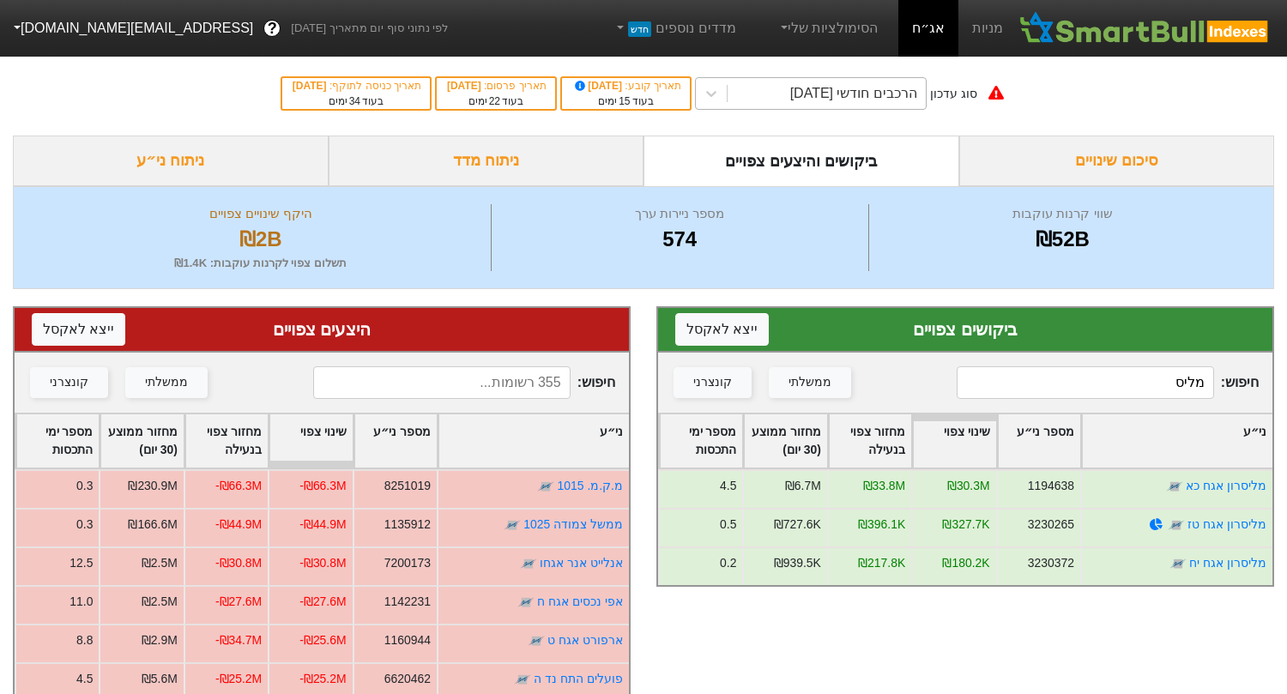
click at [802, 93] on div "הרכבים חודשי [DATE]" at bounding box center [853, 93] width 127 height 21
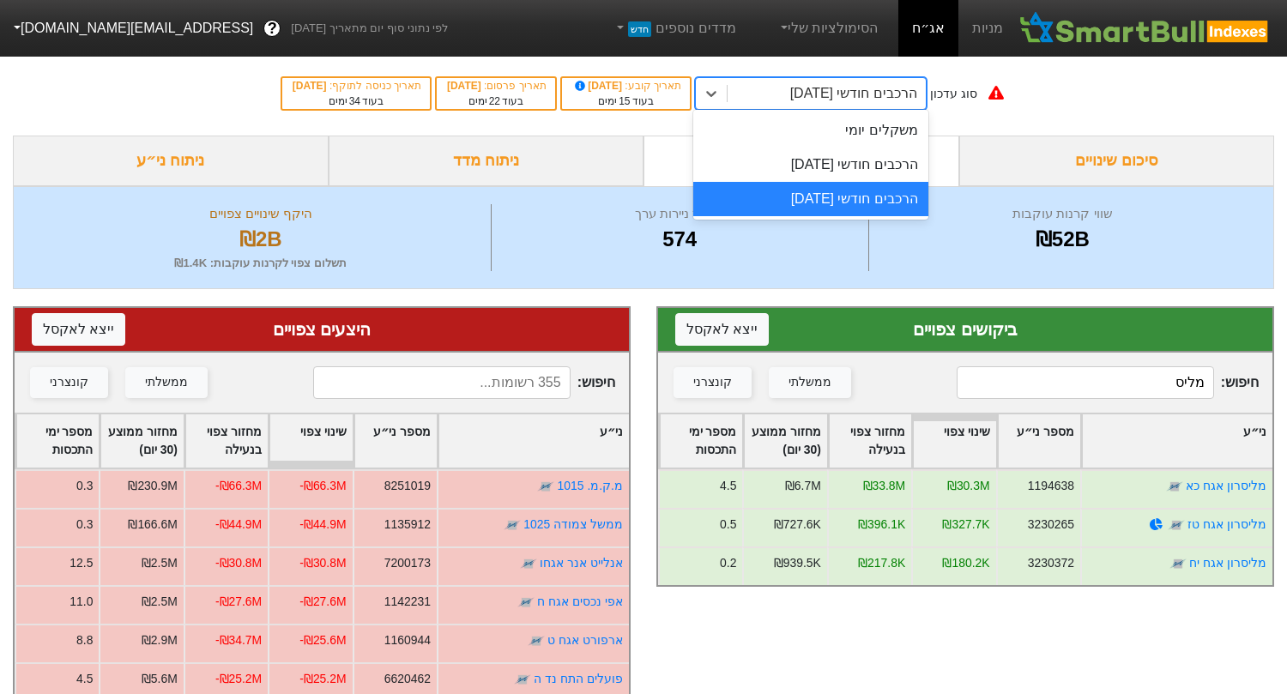
click at [793, 197] on div "הרכבים חודשי [DATE]" at bounding box center [810, 199] width 235 height 34
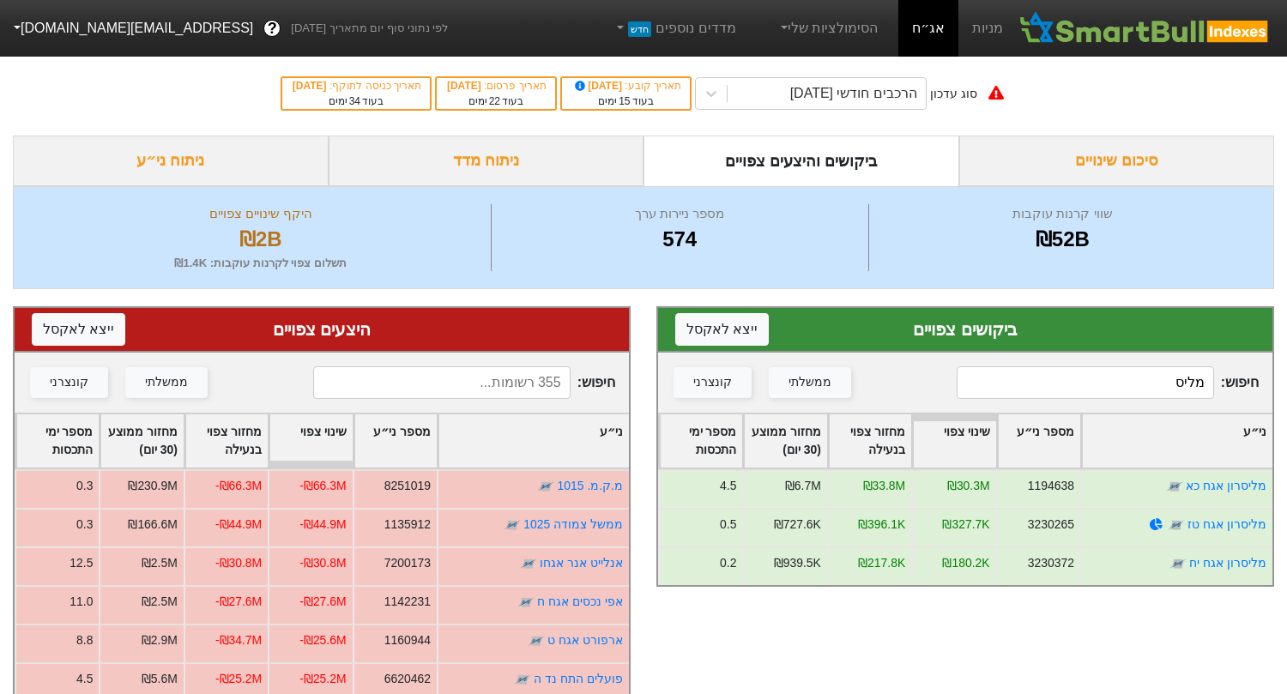
drag, startPoint x: 1143, startPoint y: 392, endPoint x: 1279, endPoint y: 391, distance: 136.4
click at [1279, 391] on div "ביקושים צפויים ייצא ל אקסל חיפוש : מליס ממשלתי קונצרני ני״ע מספר ני״ע שינוי צפו…" at bounding box center [966, 689] width 644 height 800
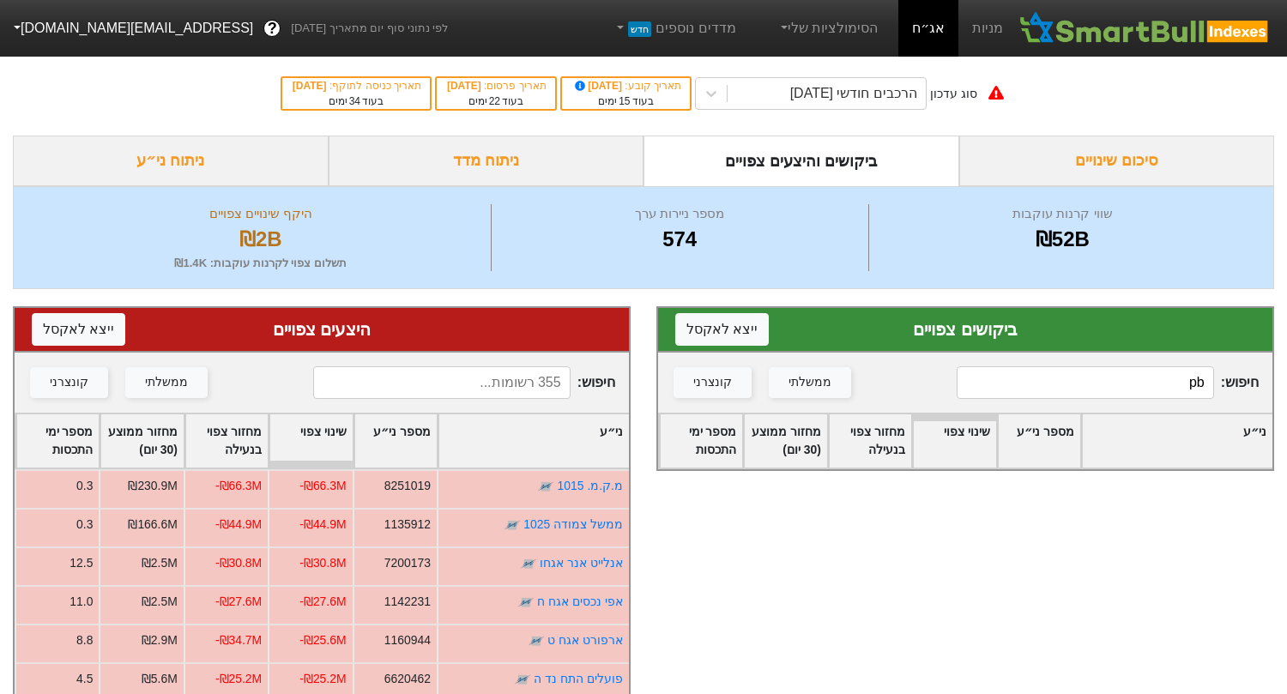
type input "p"
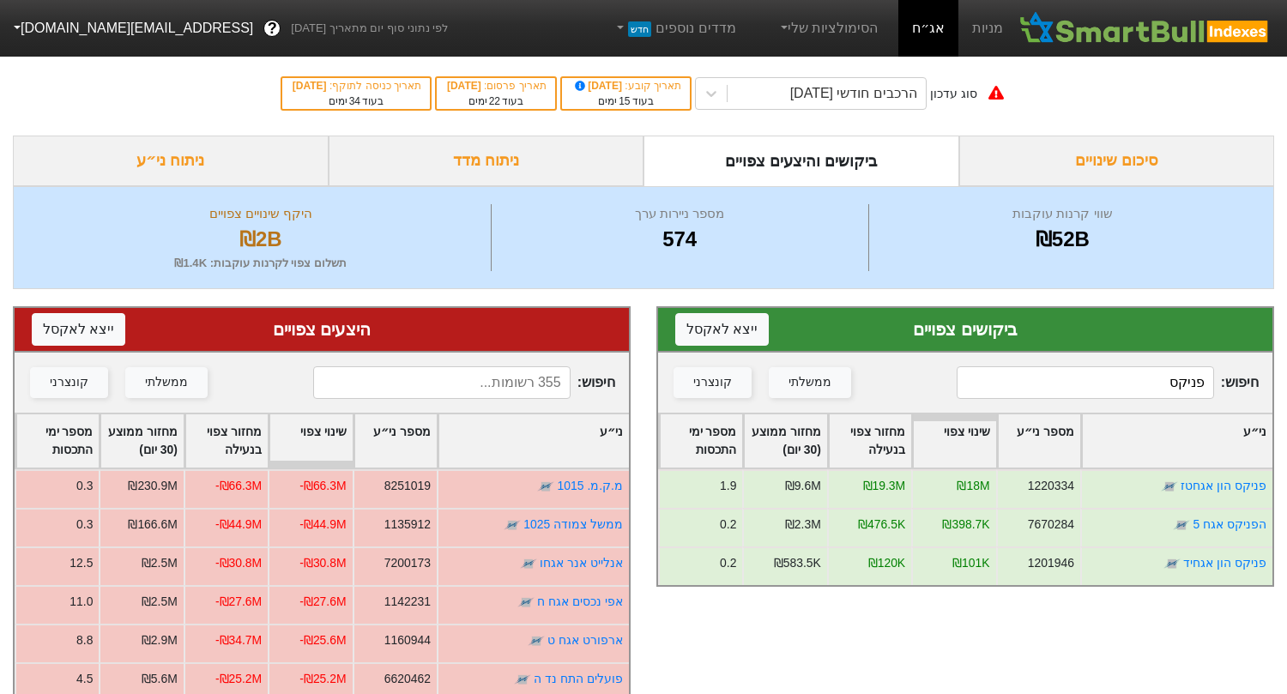
click at [1068, 377] on input "פניקס" at bounding box center [1085, 382] width 257 height 33
click at [1065, 399] on div "חיפוש : פניקס ממשלתי קונצרני" at bounding box center [965, 383] width 614 height 60
click at [1068, 390] on input "פניקס" at bounding box center [1085, 382] width 257 height 33
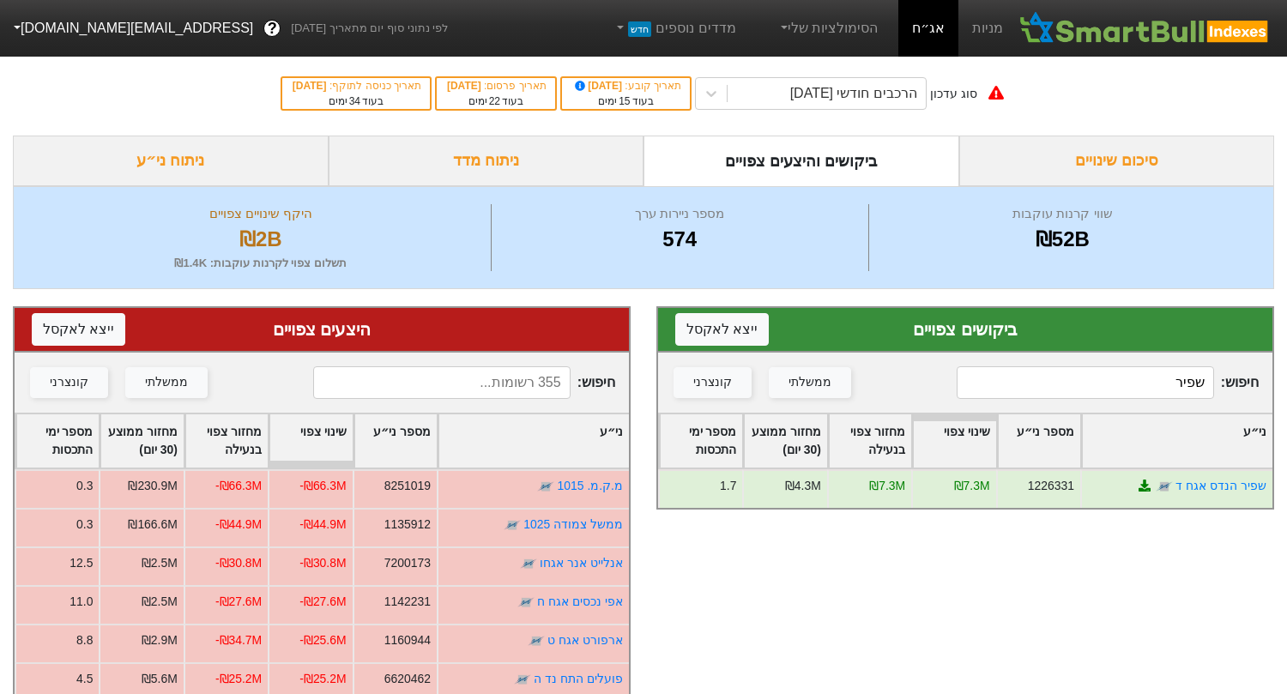
type input "שפיר"
